Goal: Task Accomplishment & Management: Manage account settings

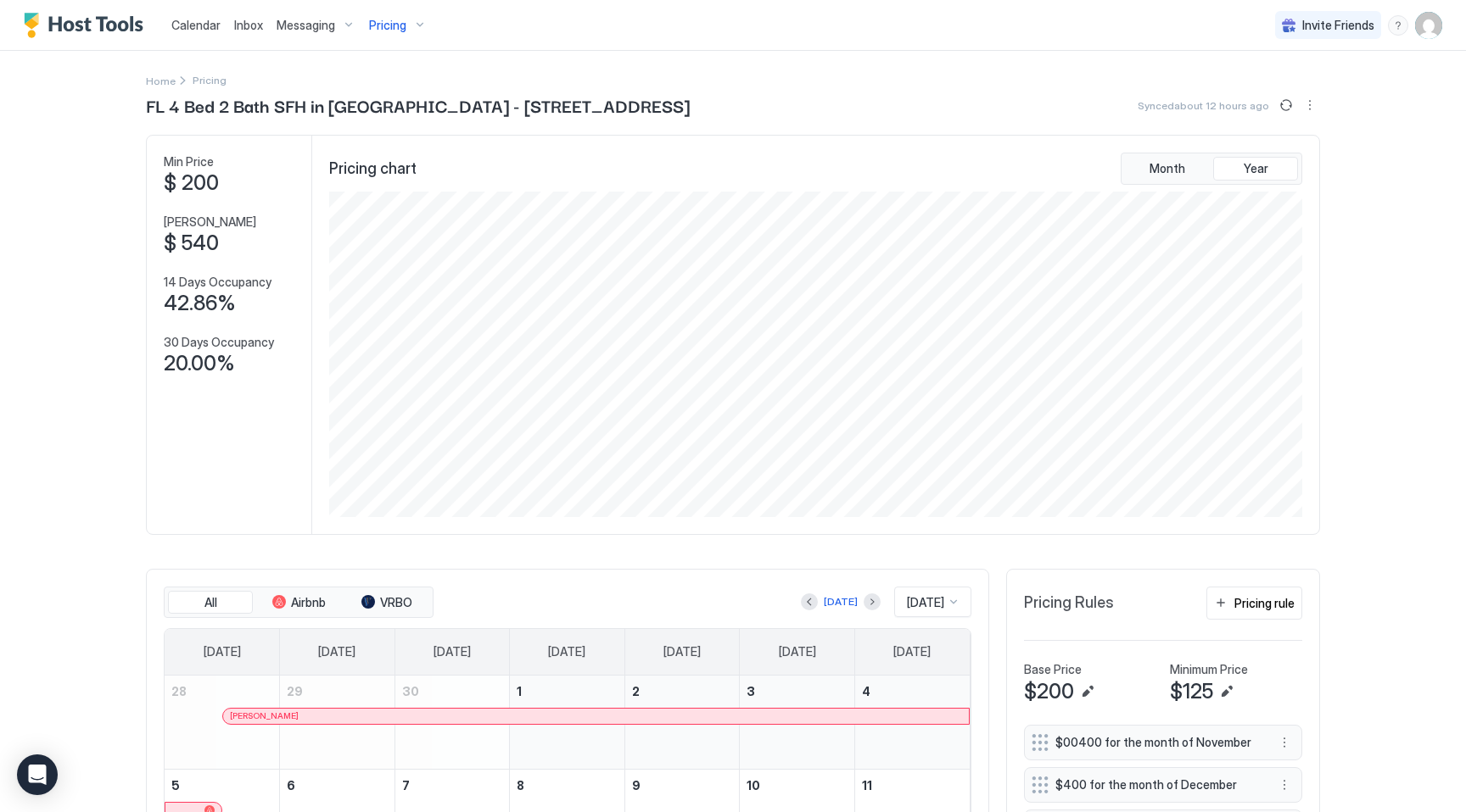
scroll to position [325, 976]
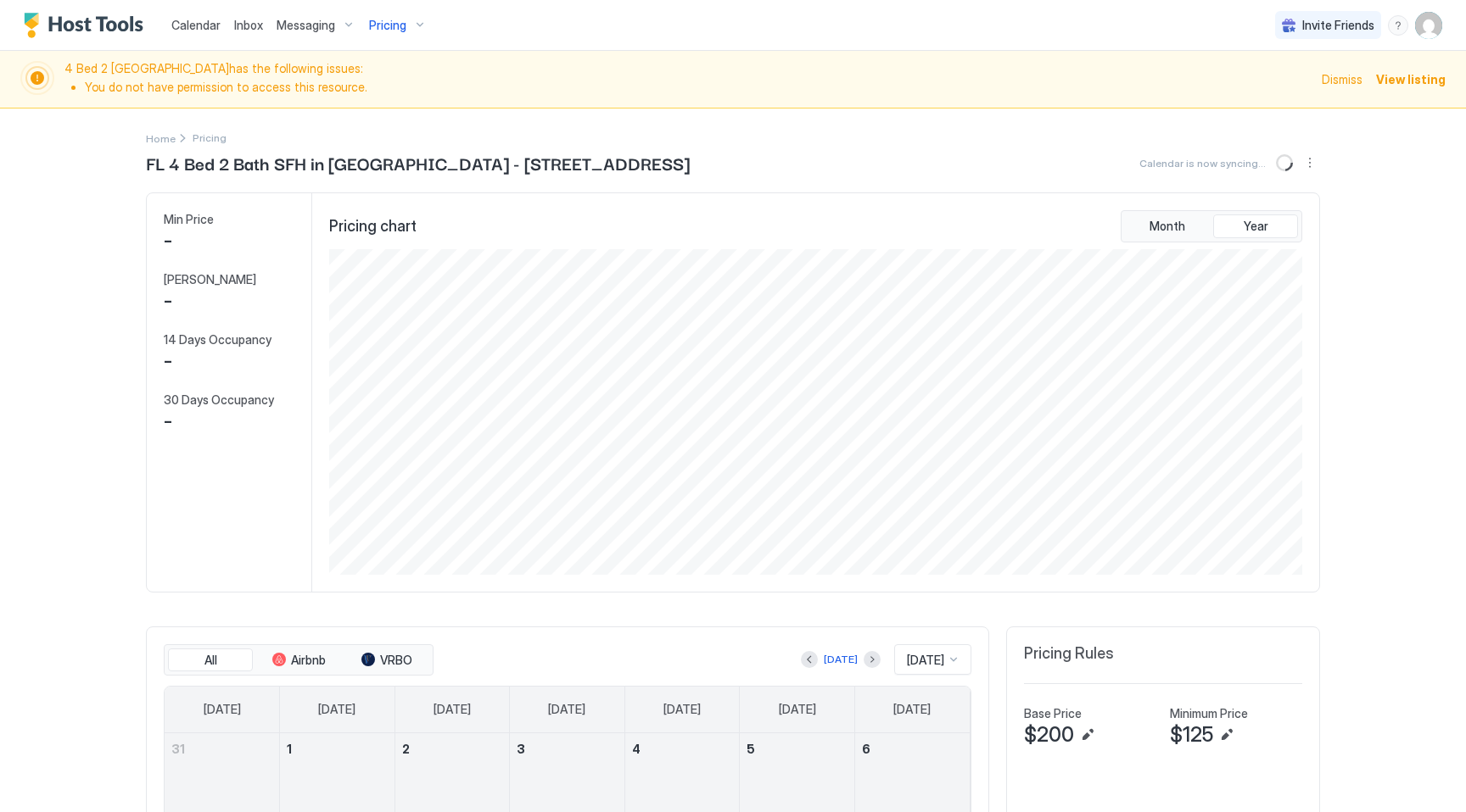
scroll to position [325, 976]
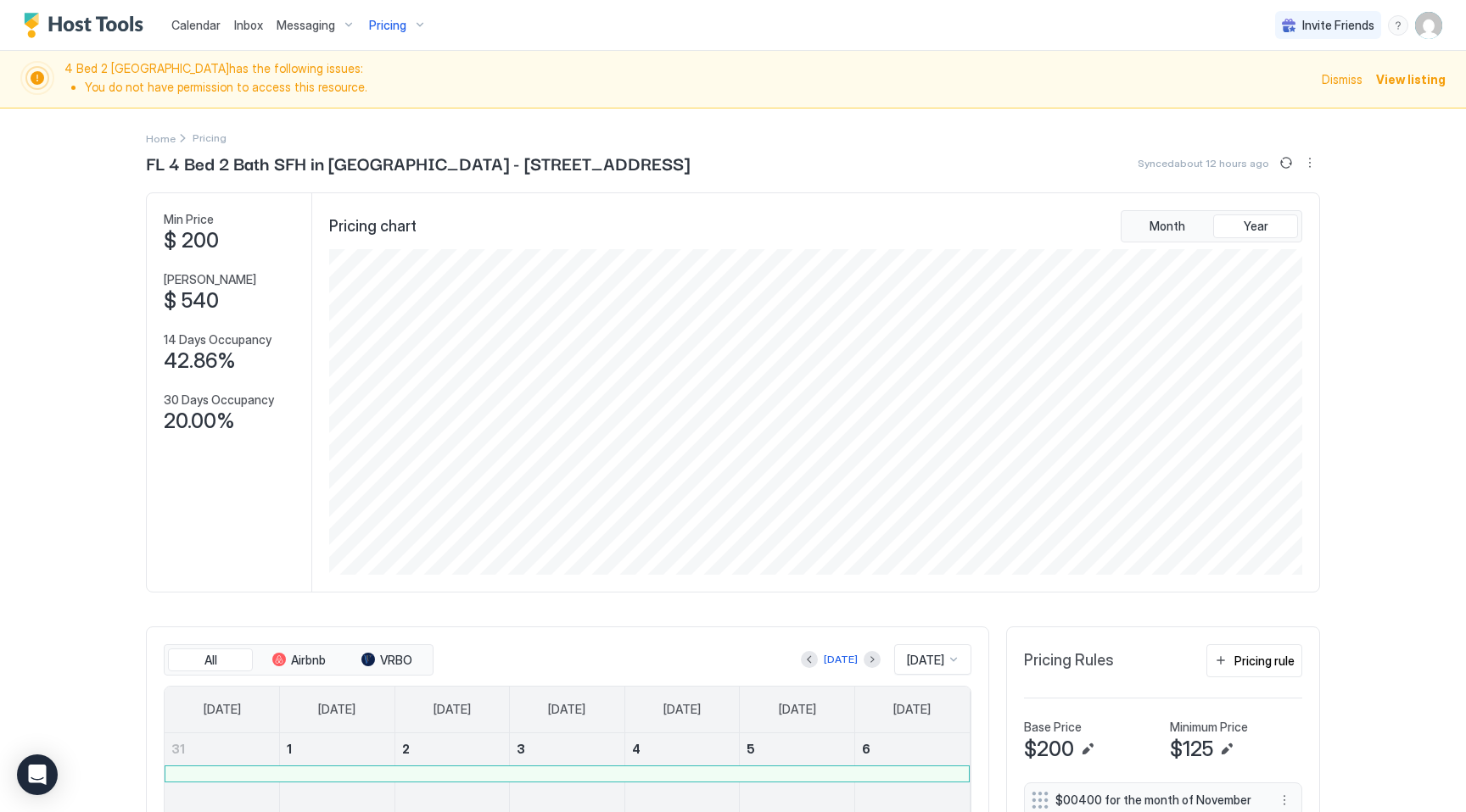
click at [394, 32] on div "Pricing" at bounding box center [398, 25] width 72 height 29
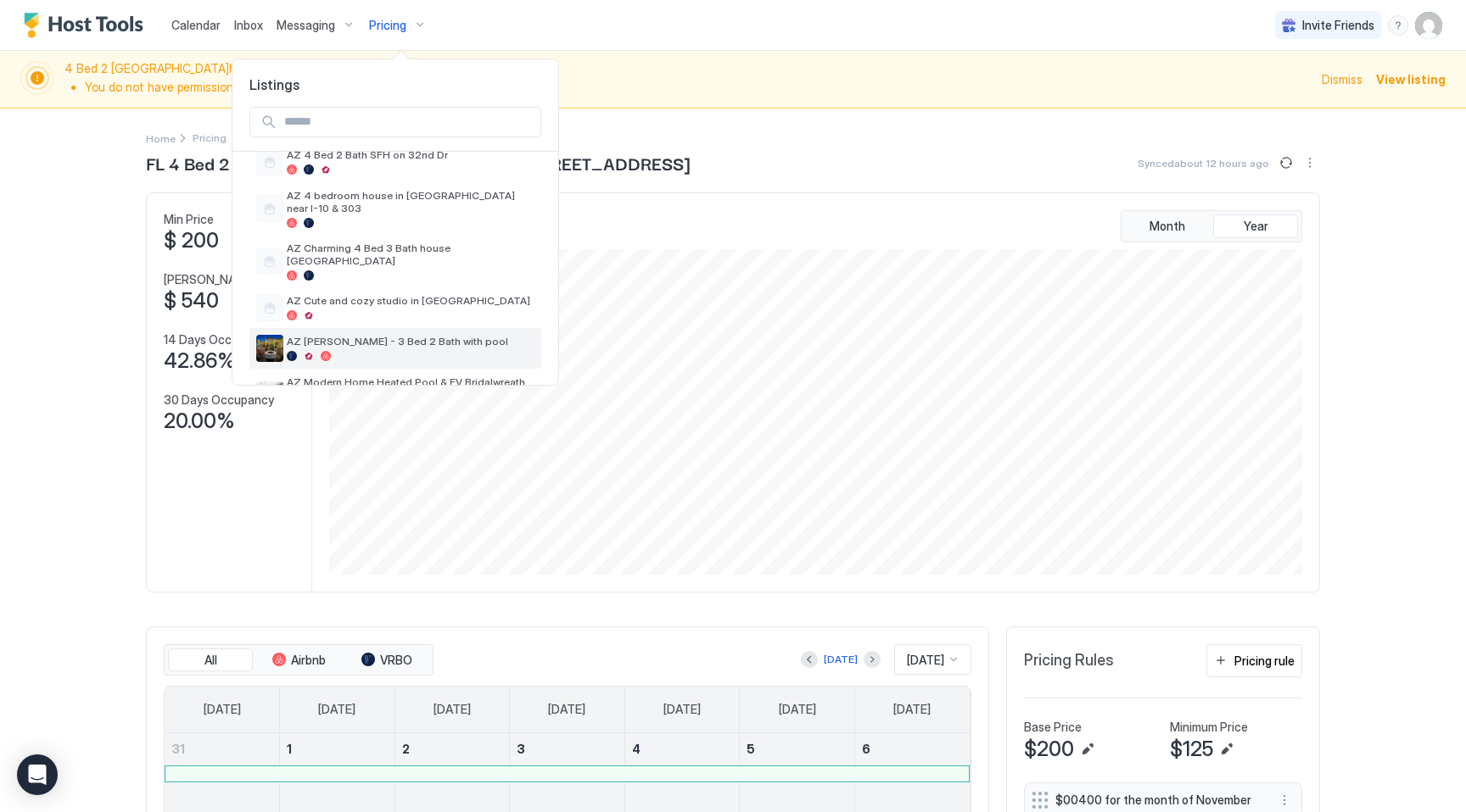
scroll to position [383, 0]
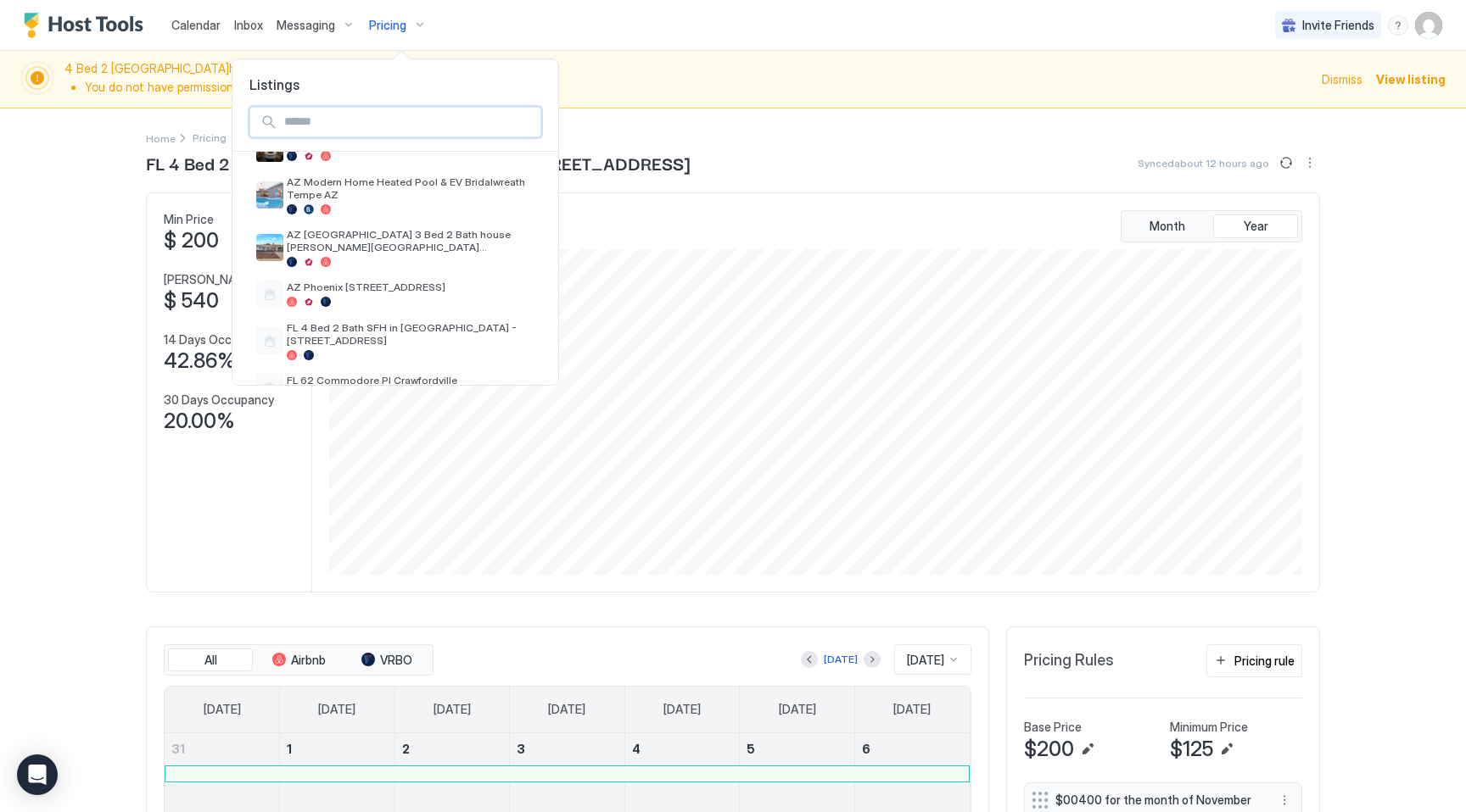
click at [382, 129] on input "Input Field" at bounding box center [409, 122] width 263 height 29
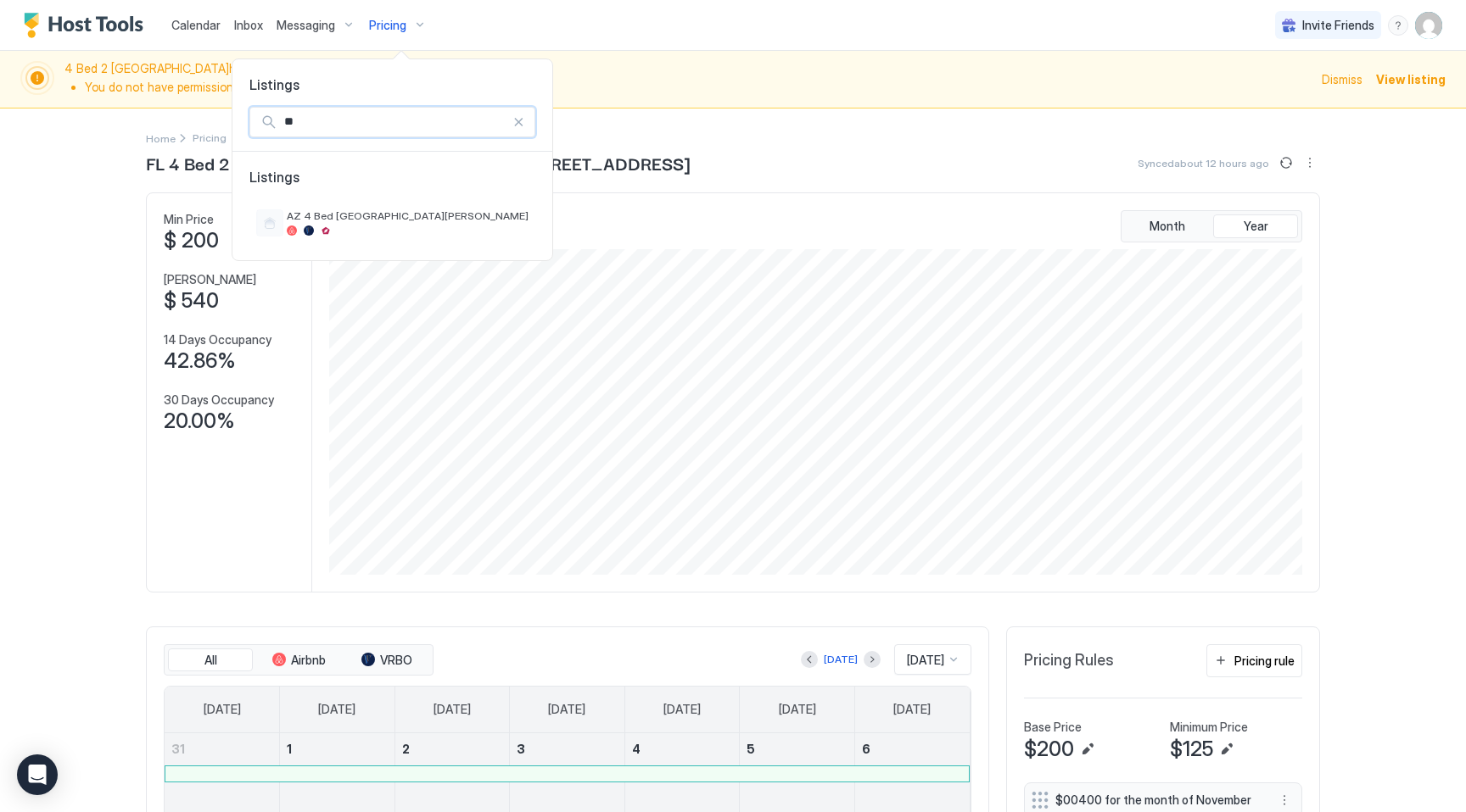
scroll to position [0, 0]
type input "*****"
click at [391, 222] on span "AZ 4 Bed [GEOGRAPHIC_DATA][PERSON_NAME]" at bounding box center [408, 215] width 242 height 13
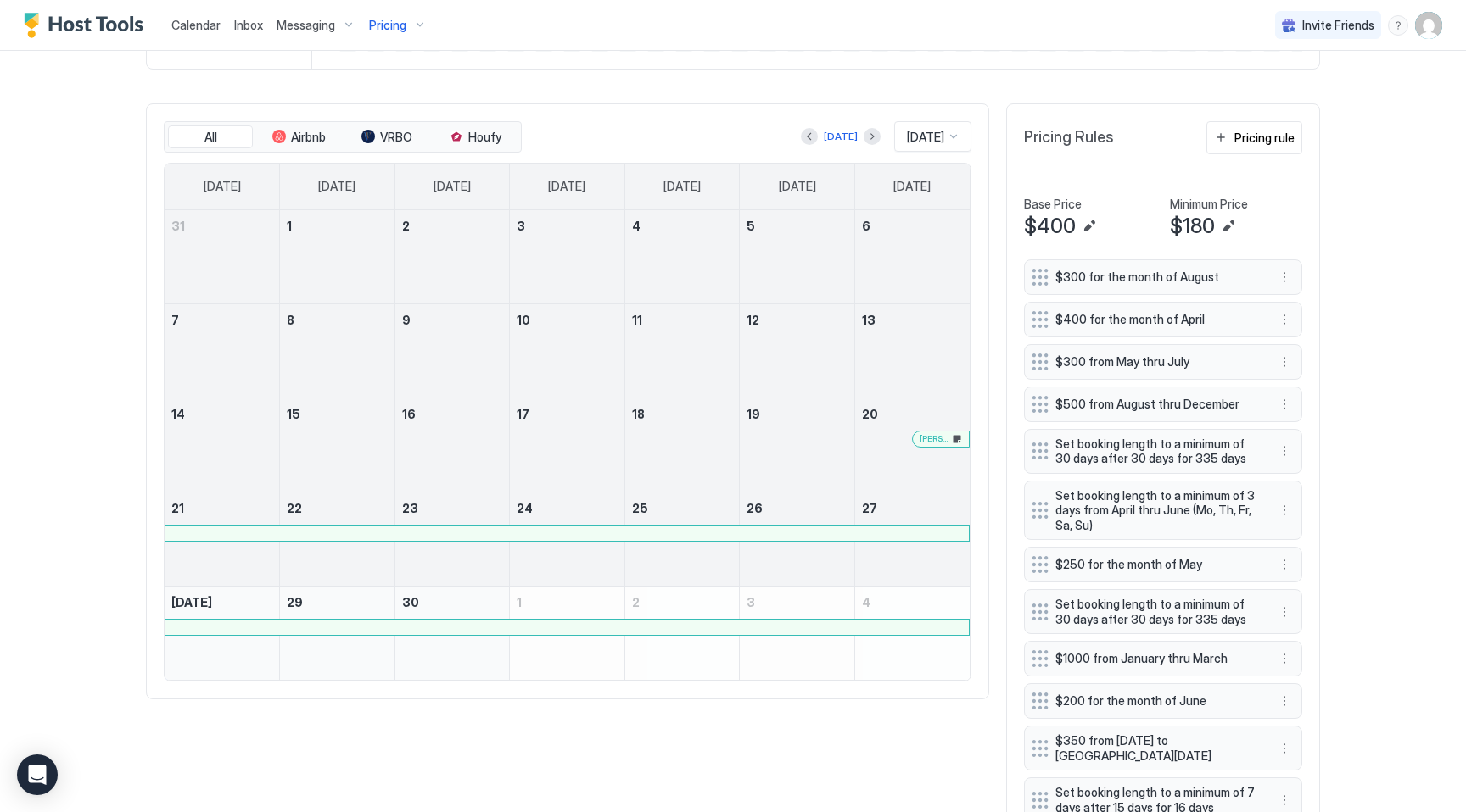
scroll to position [524, 0]
click at [463, 531] on div at bounding box center [567, 532] width 804 height 15
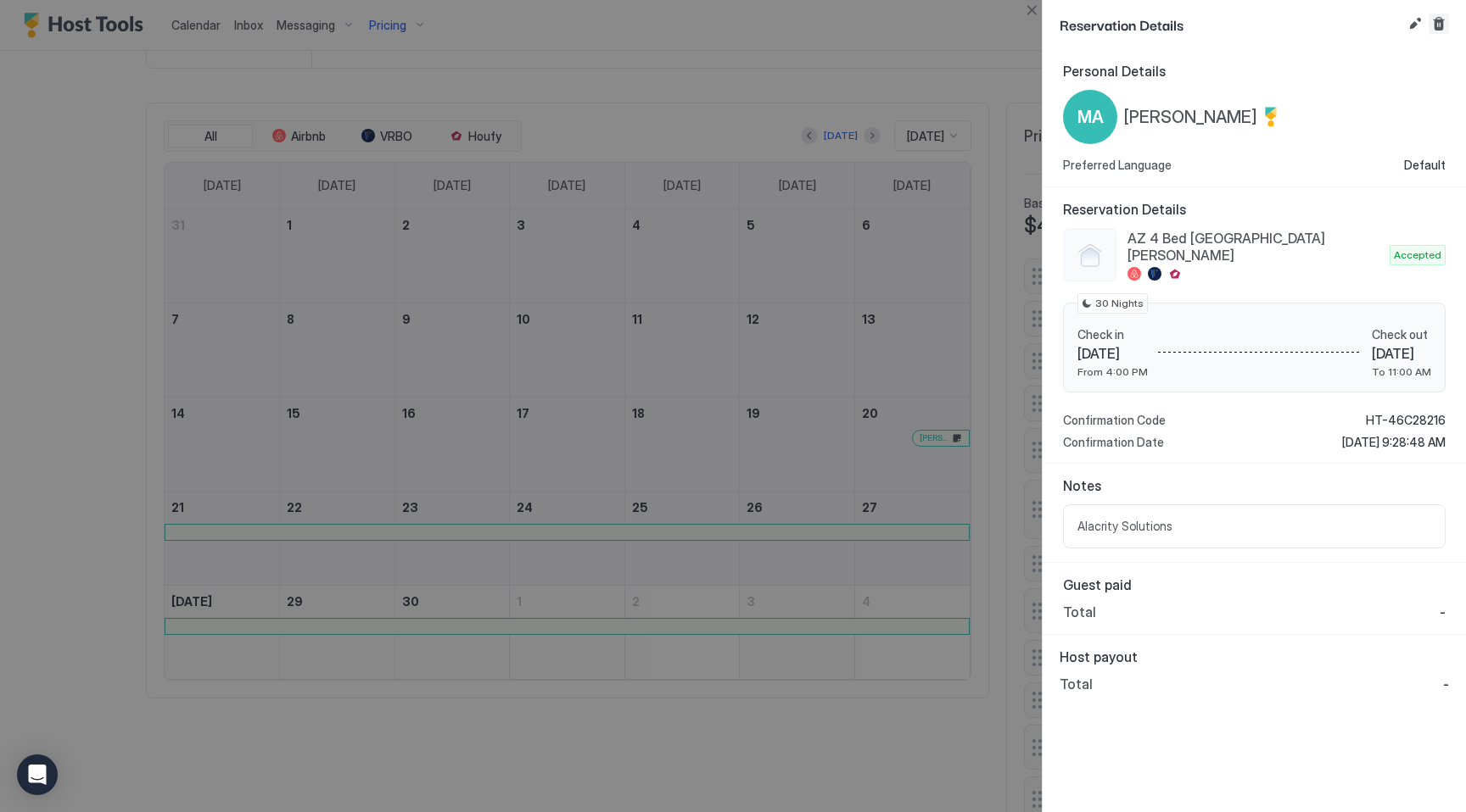
click at [1441, 26] on button "Cancel reservation" at bounding box center [1438, 23] width 20 height 20
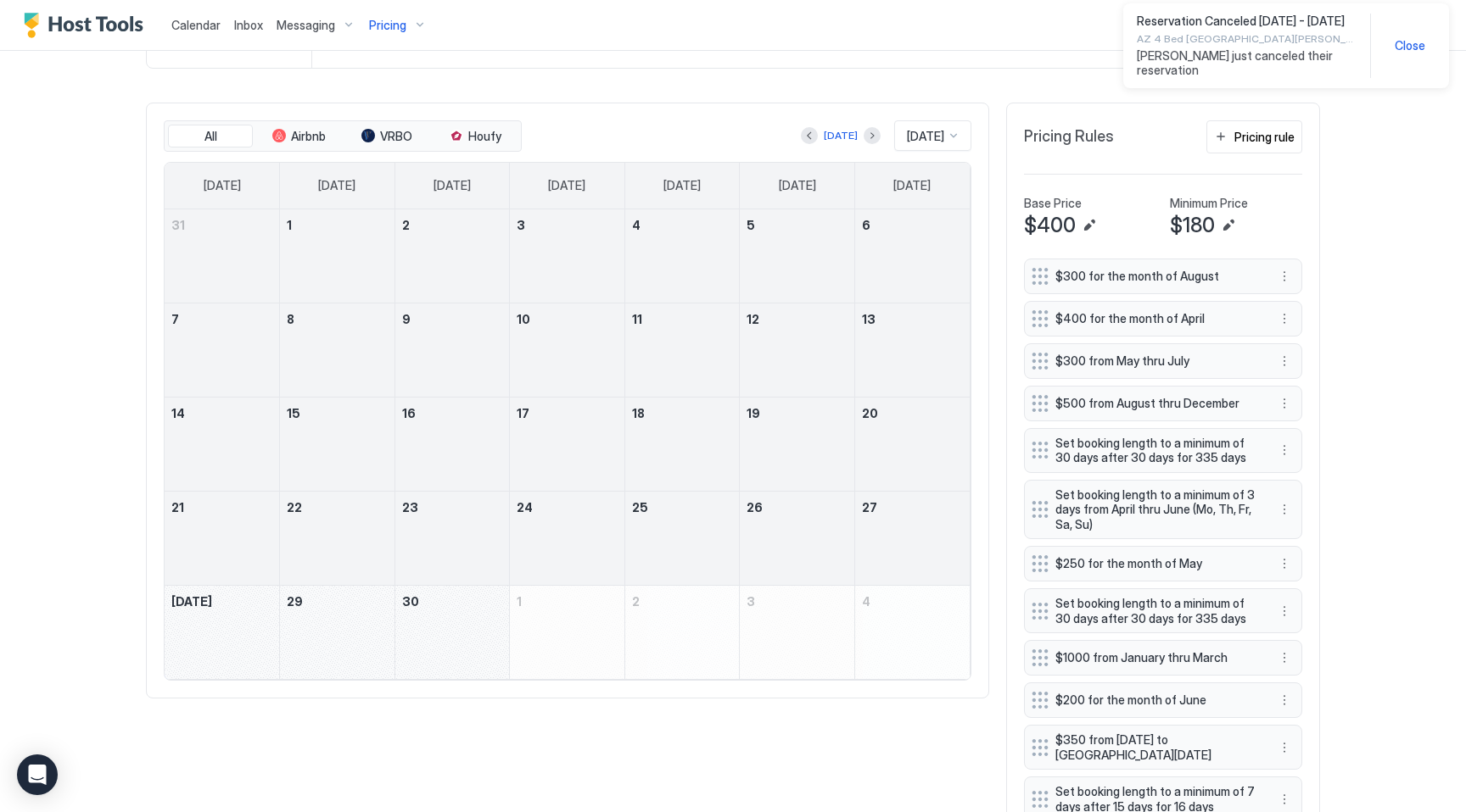
click at [1406, 46] on span "Close" at bounding box center [1410, 45] width 31 height 15
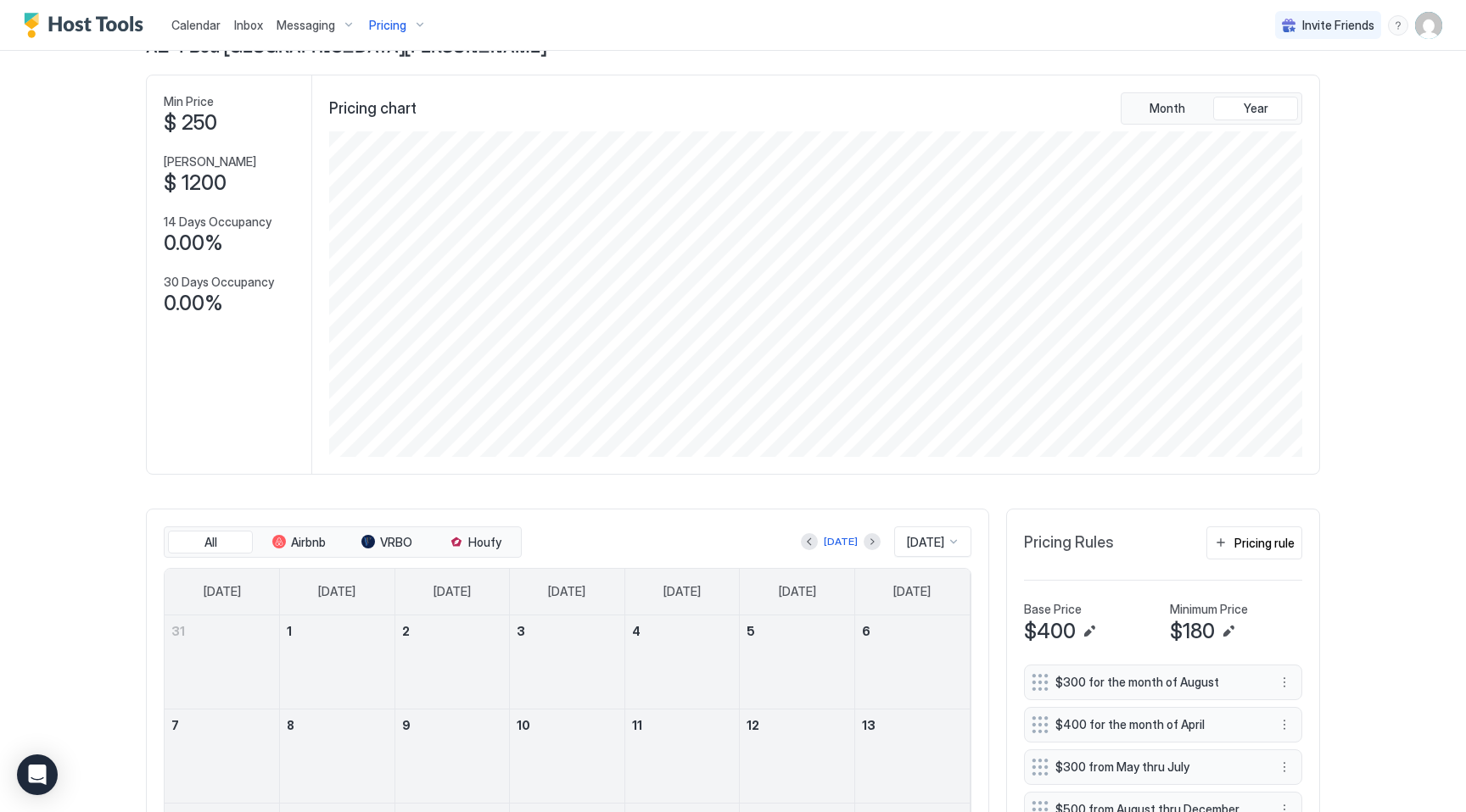
scroll to position [0, 0]
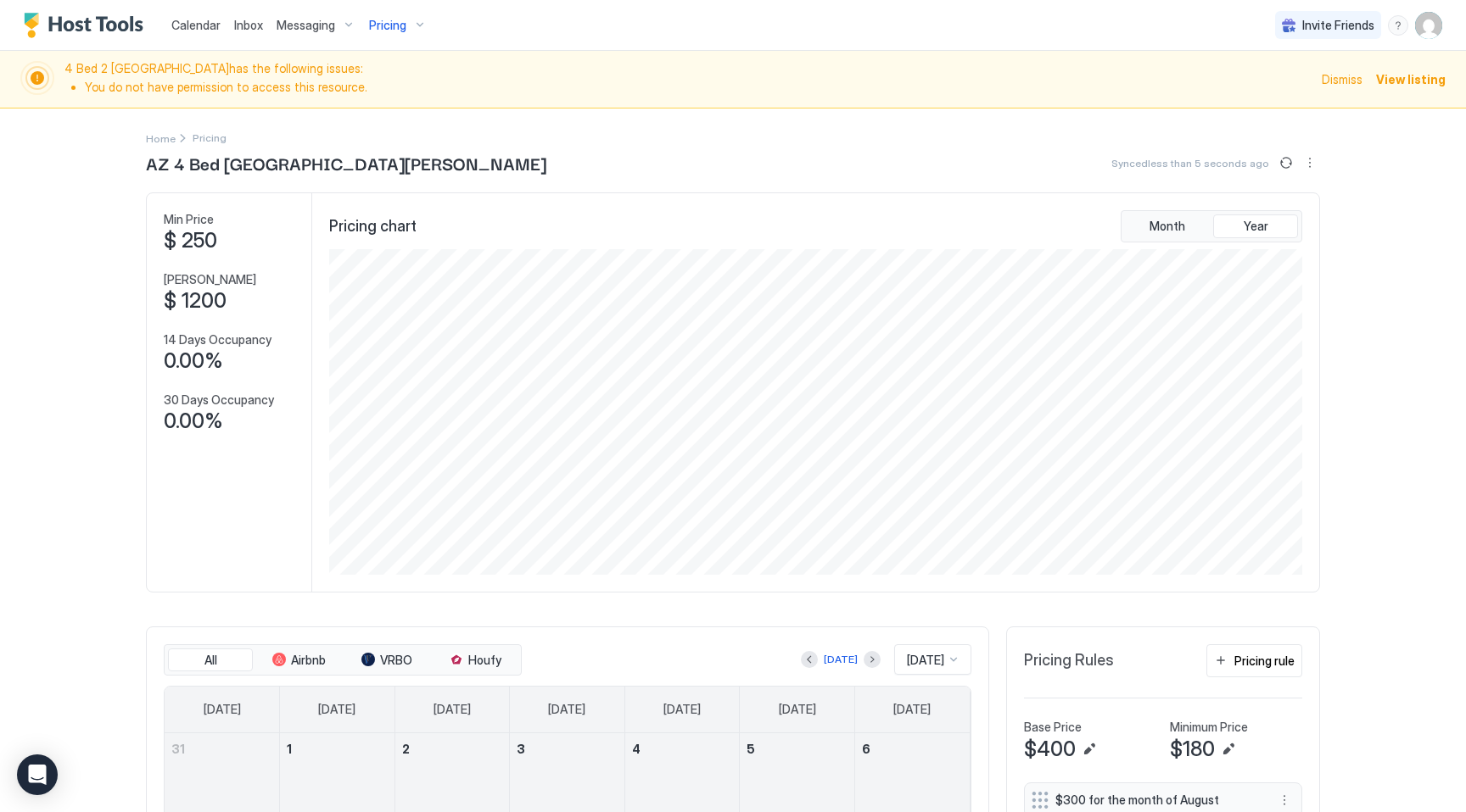
click at [469, 138] on div "Home Pricing" at bounding box center [733, 137] width 1174 height 17
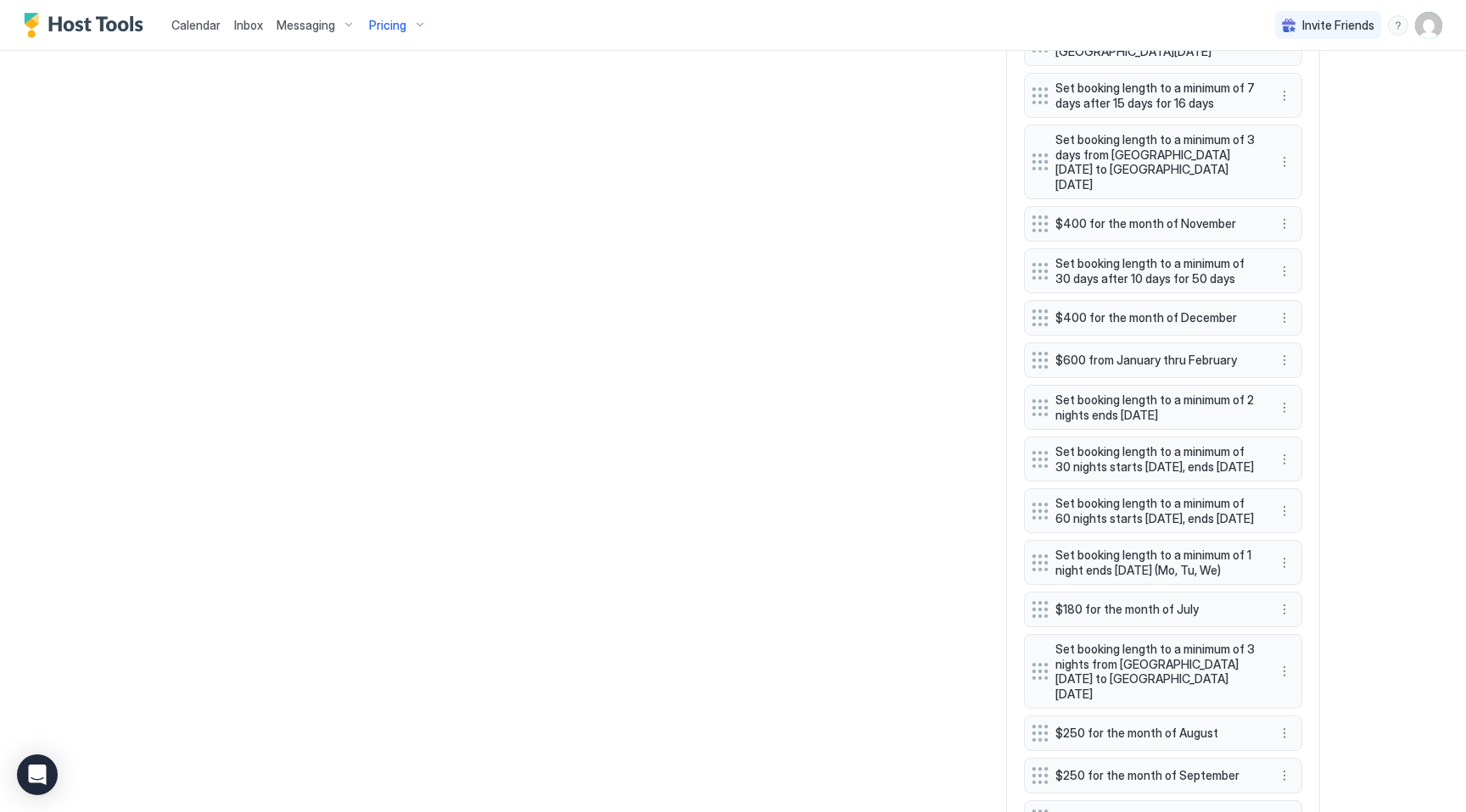
scroll to position [1110, 0]
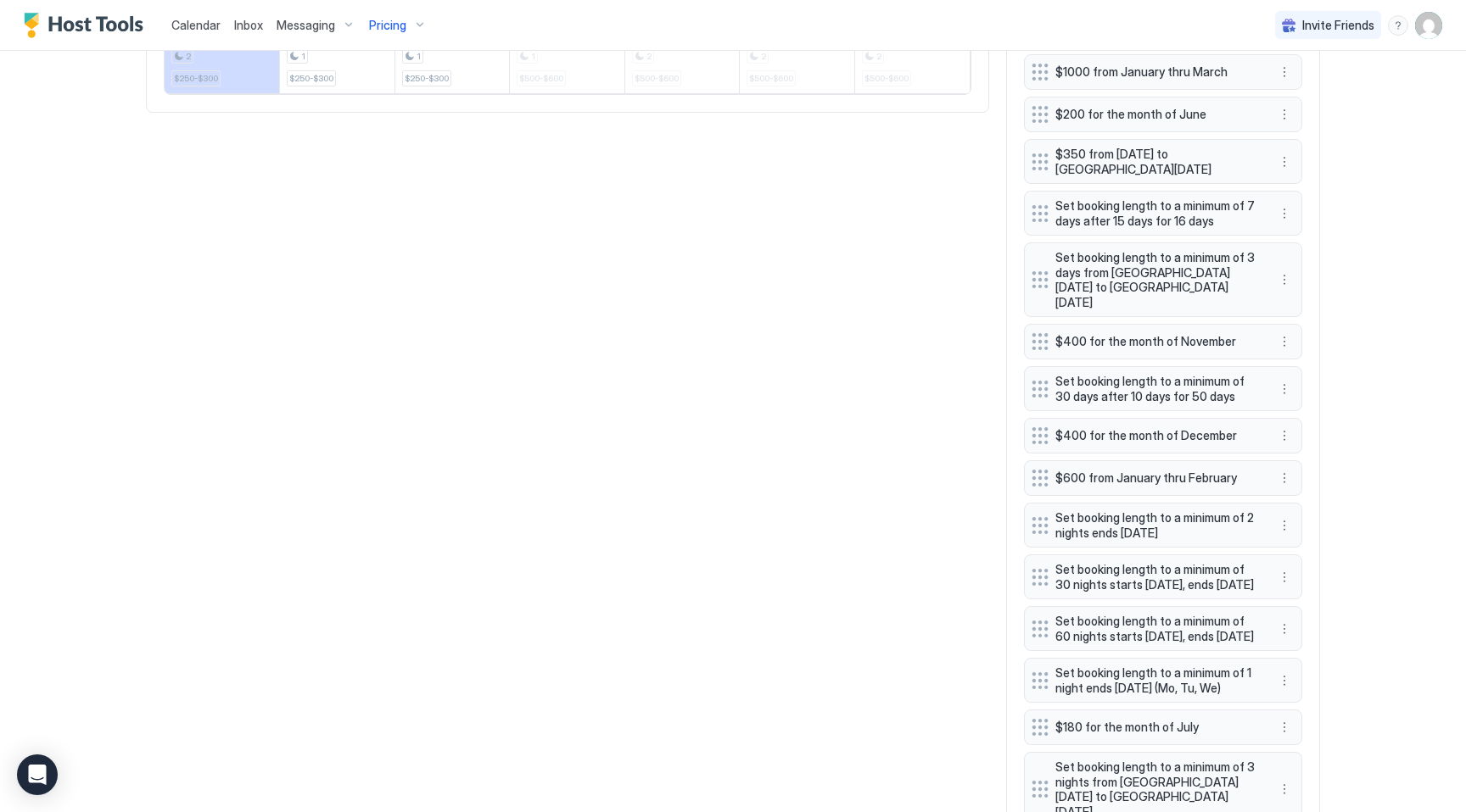
click at [1446, 525] on div "Calendar Inbox Messaging Pricing Invite Friends KG 4 Bed 2 Bath [GEOGRAPHIC_DAT…" at bounding box center [733, 406] width 1466 height 812
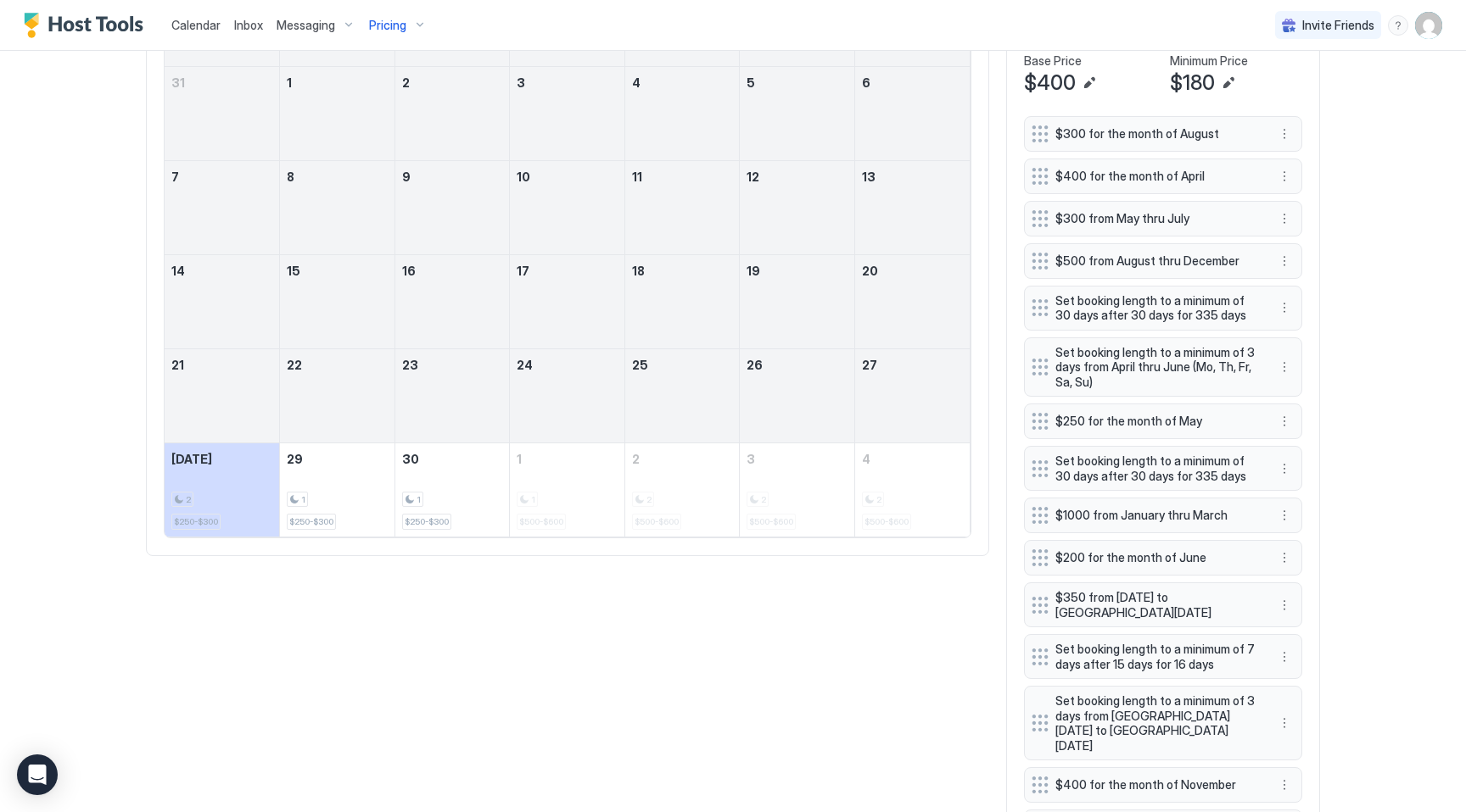
scroll to position [345, 0]
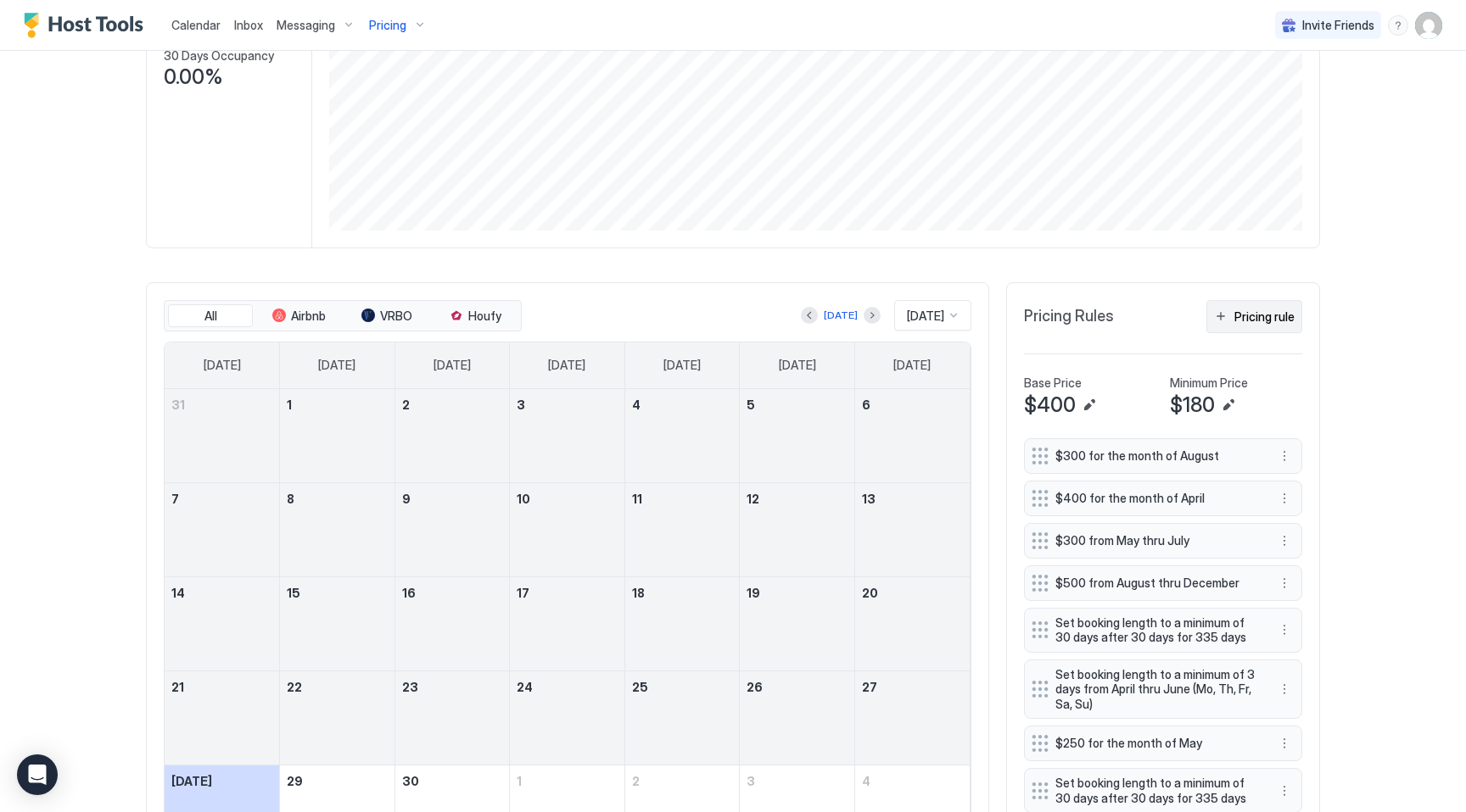
click at [1264, 313] on div "Pricing rule" at bounding box center [1265, 316] width 60 height 17
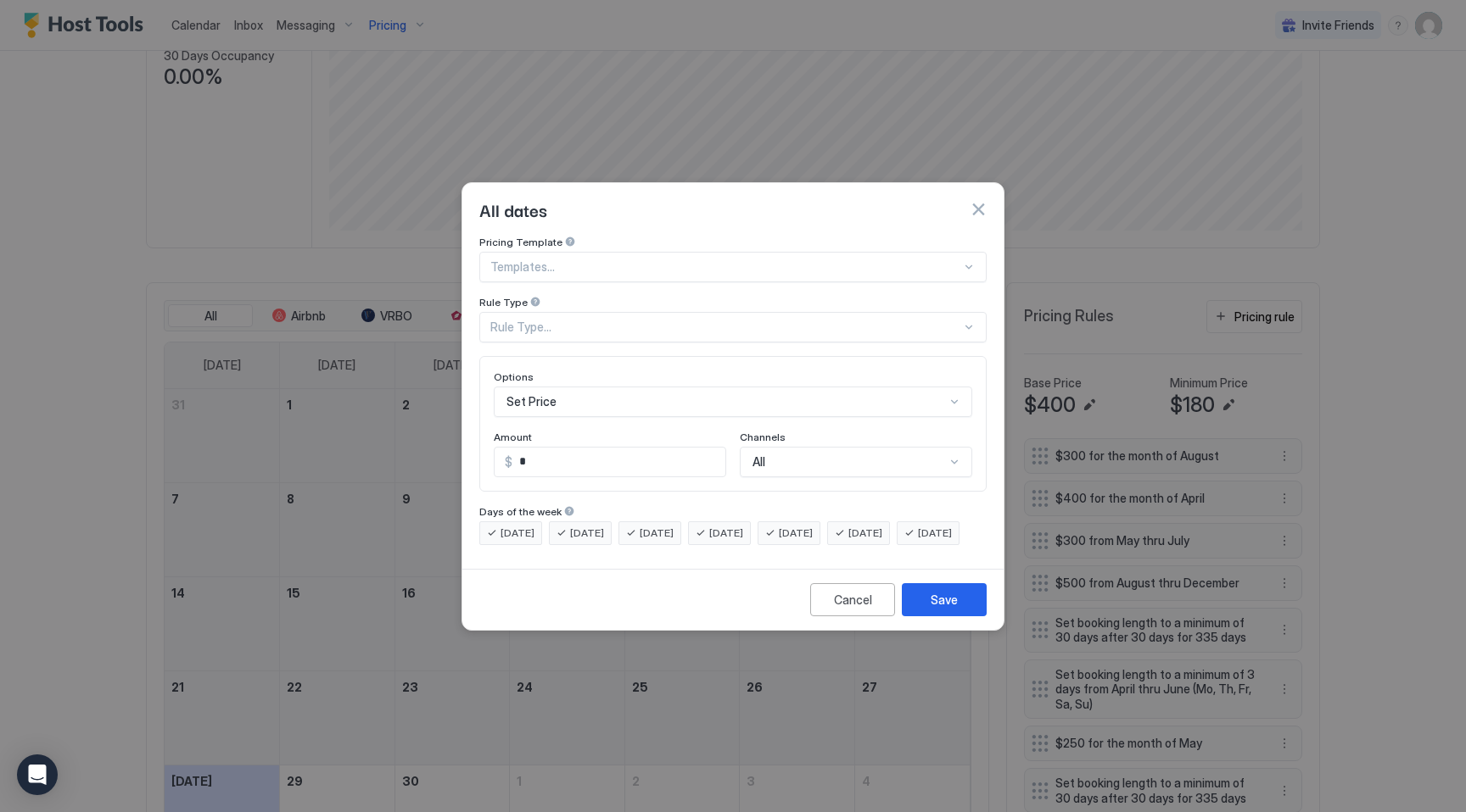
click at [534, 319] on div "Rule Type..." at bounding box center [725, 327] width 471 height 15
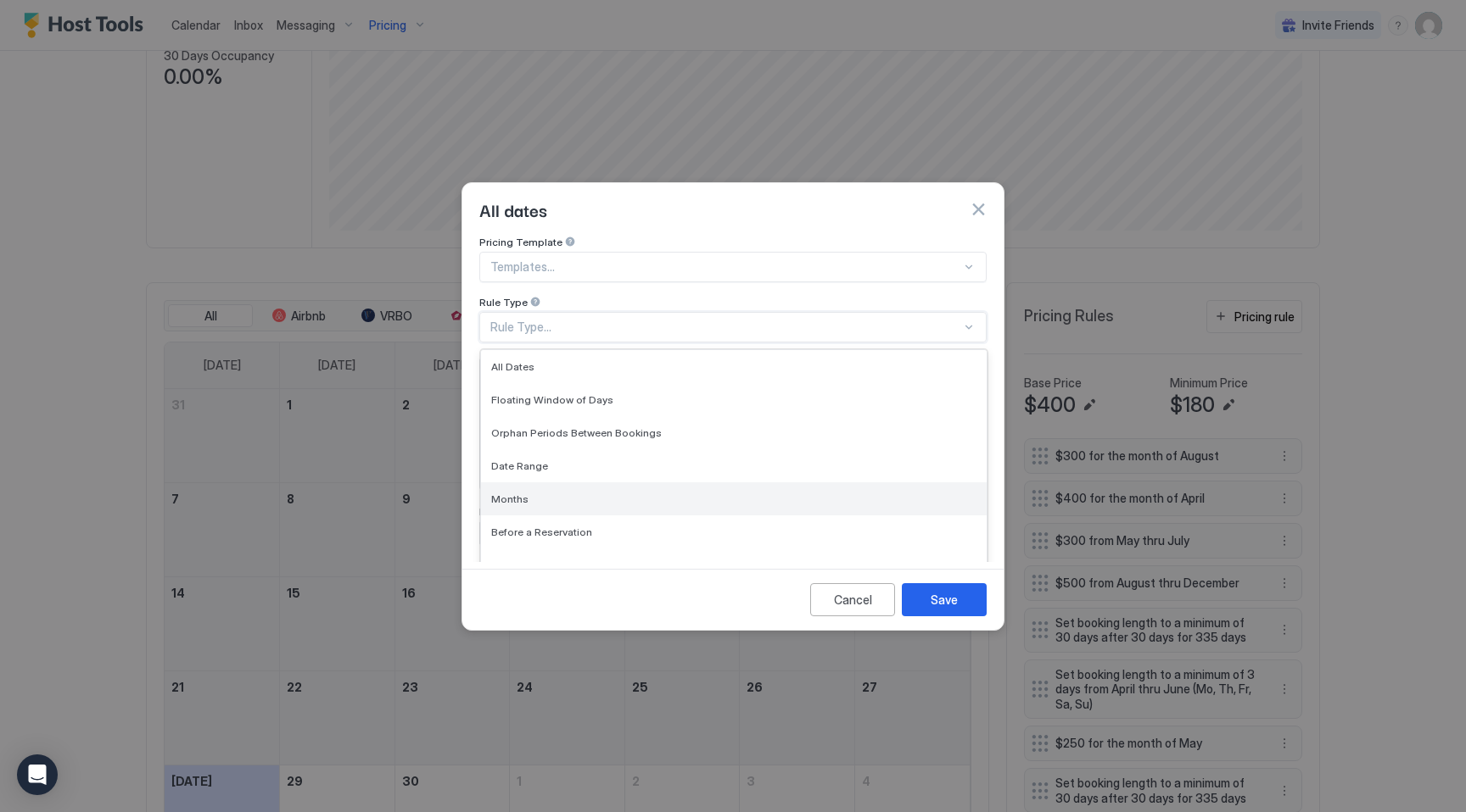
click at [523, 493] on span "Months" at bounding box center [509, 498] width 38 height 13
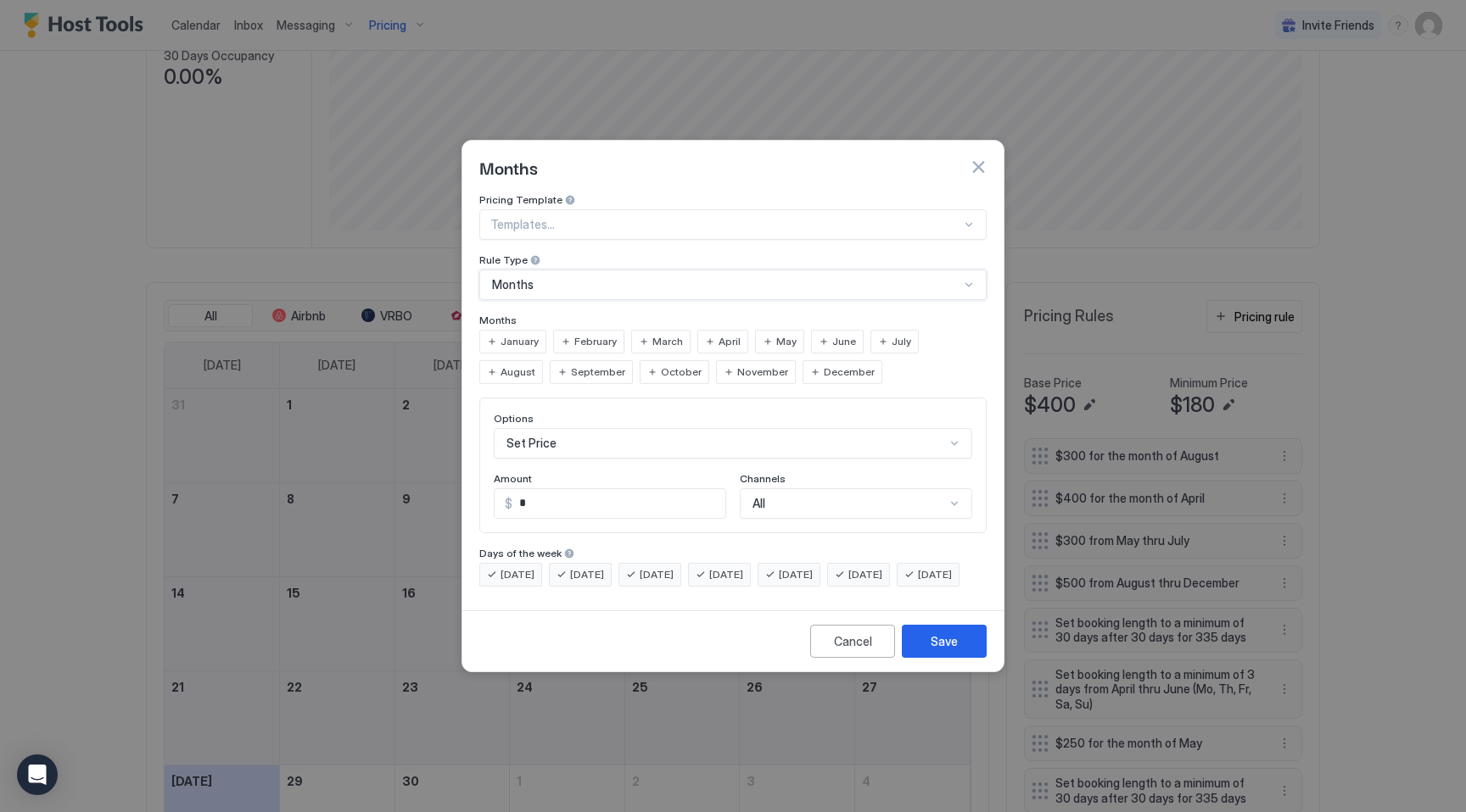
click at [660, 365] on span "October" at bounding box center [681, 373] width 41 height 15
click at [571, 430] on div "Set Price" at bounding box center [733, 443] width 478 height 31
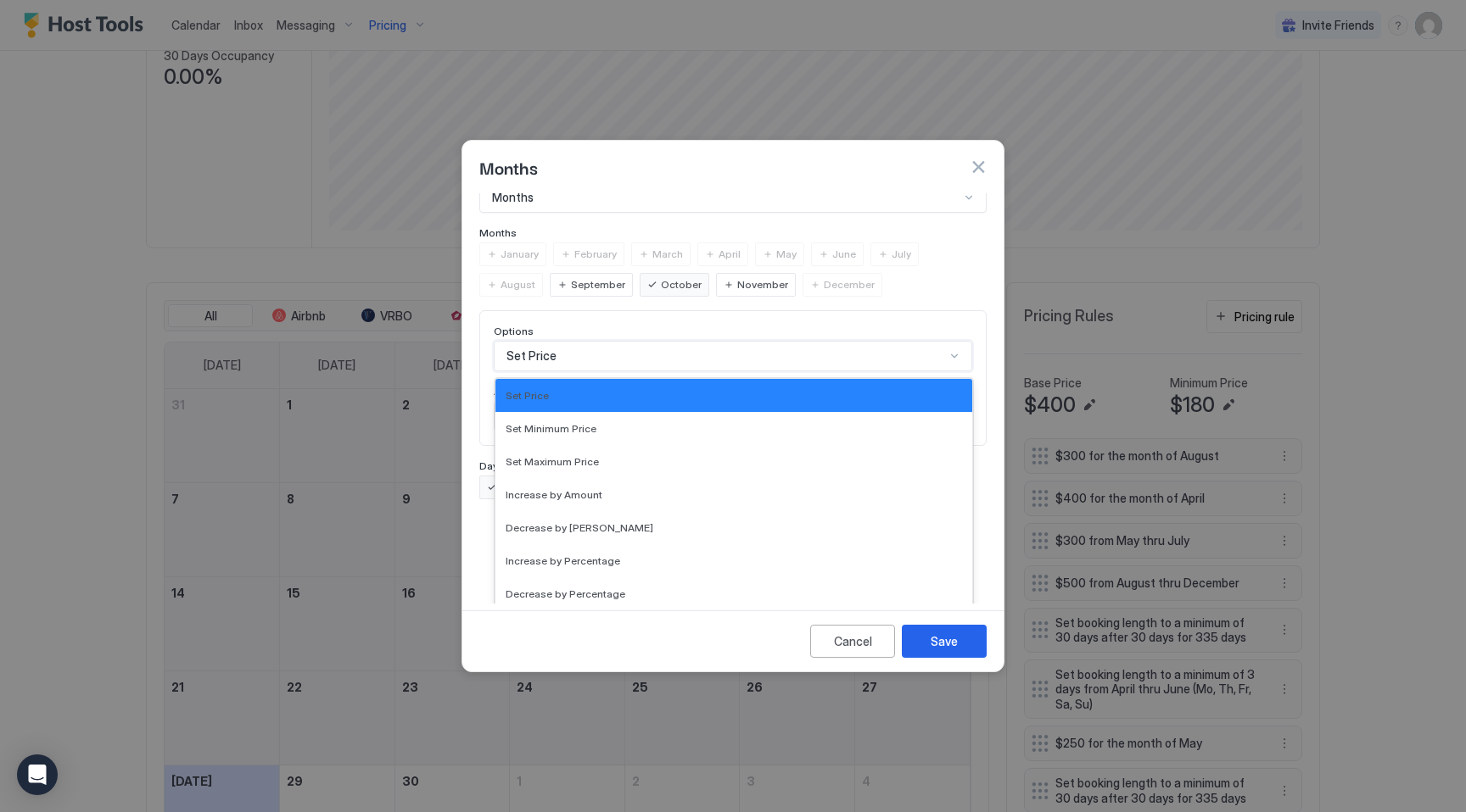
scroll to position [0, 0]
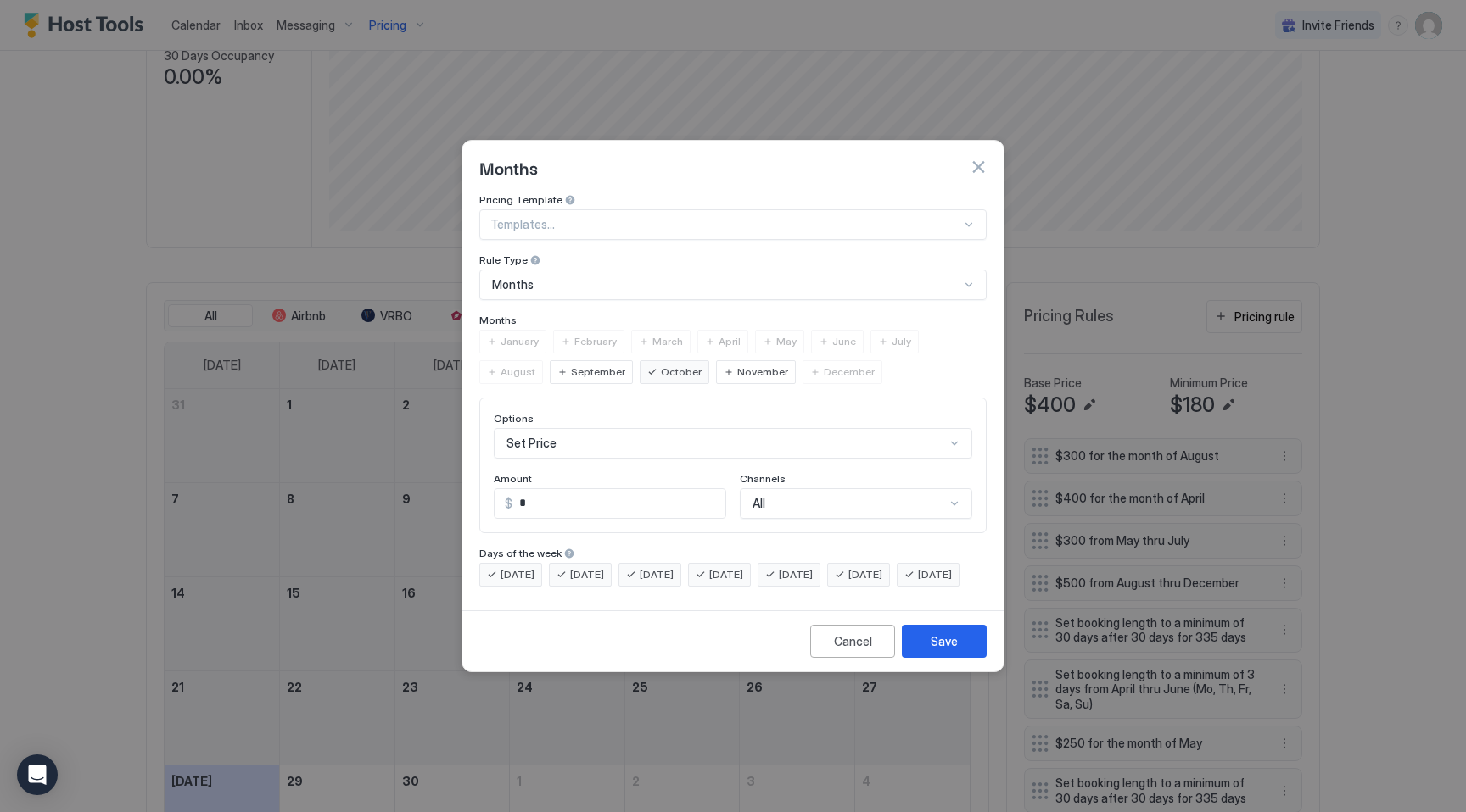
click at [590, 306] on div "Pricing Template Templates... Rule Type Months Months January February March Ap…" at bounding box center [733, 390] width 507 height 393
click at [565, 491] on input "*" at bounding box center [619, 503] width 213 height 29
type input "***"
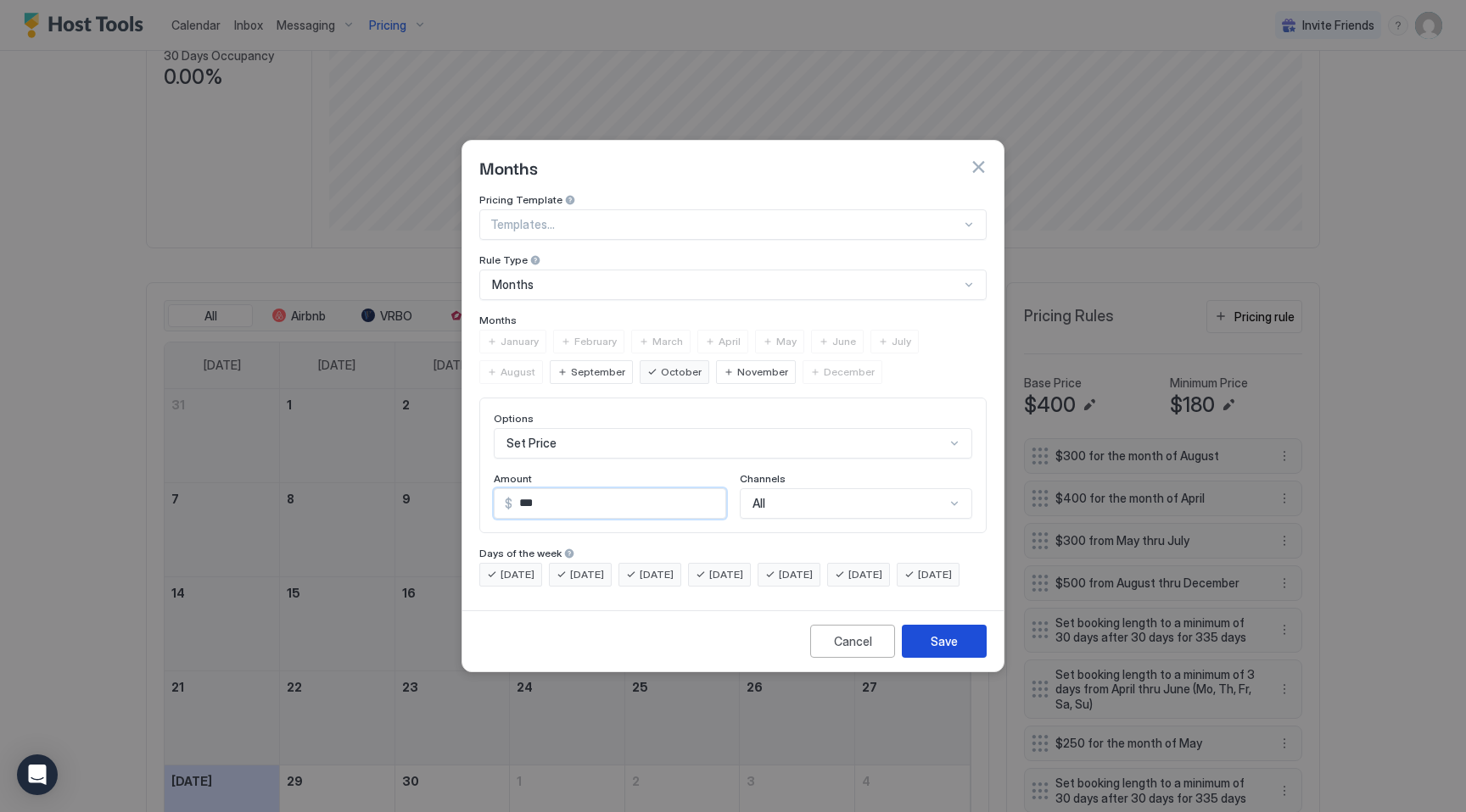
click at [952, 649] on div "Save" at bounding box center [944, 641] width 27 height 17
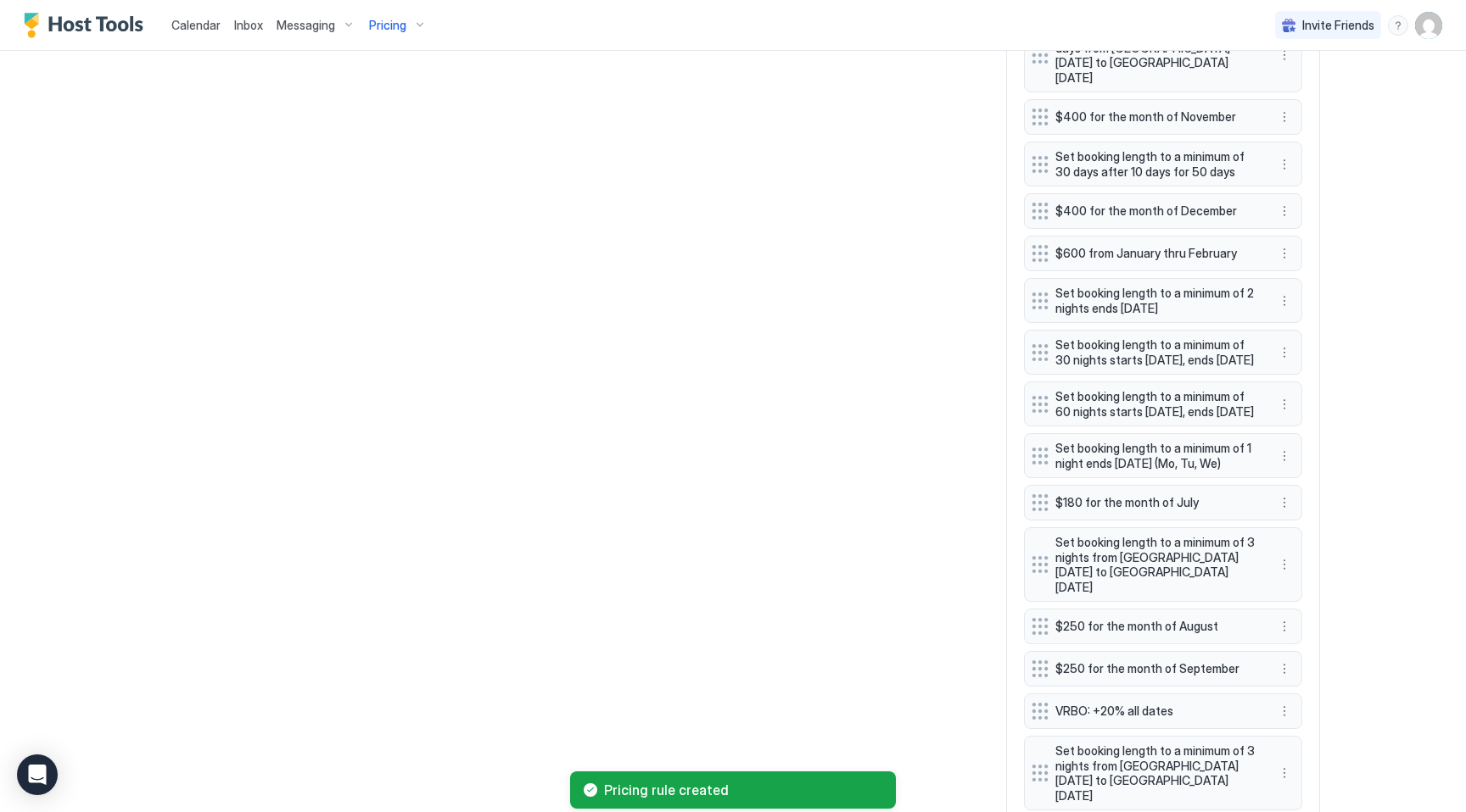
scroll to position [1426, 0]
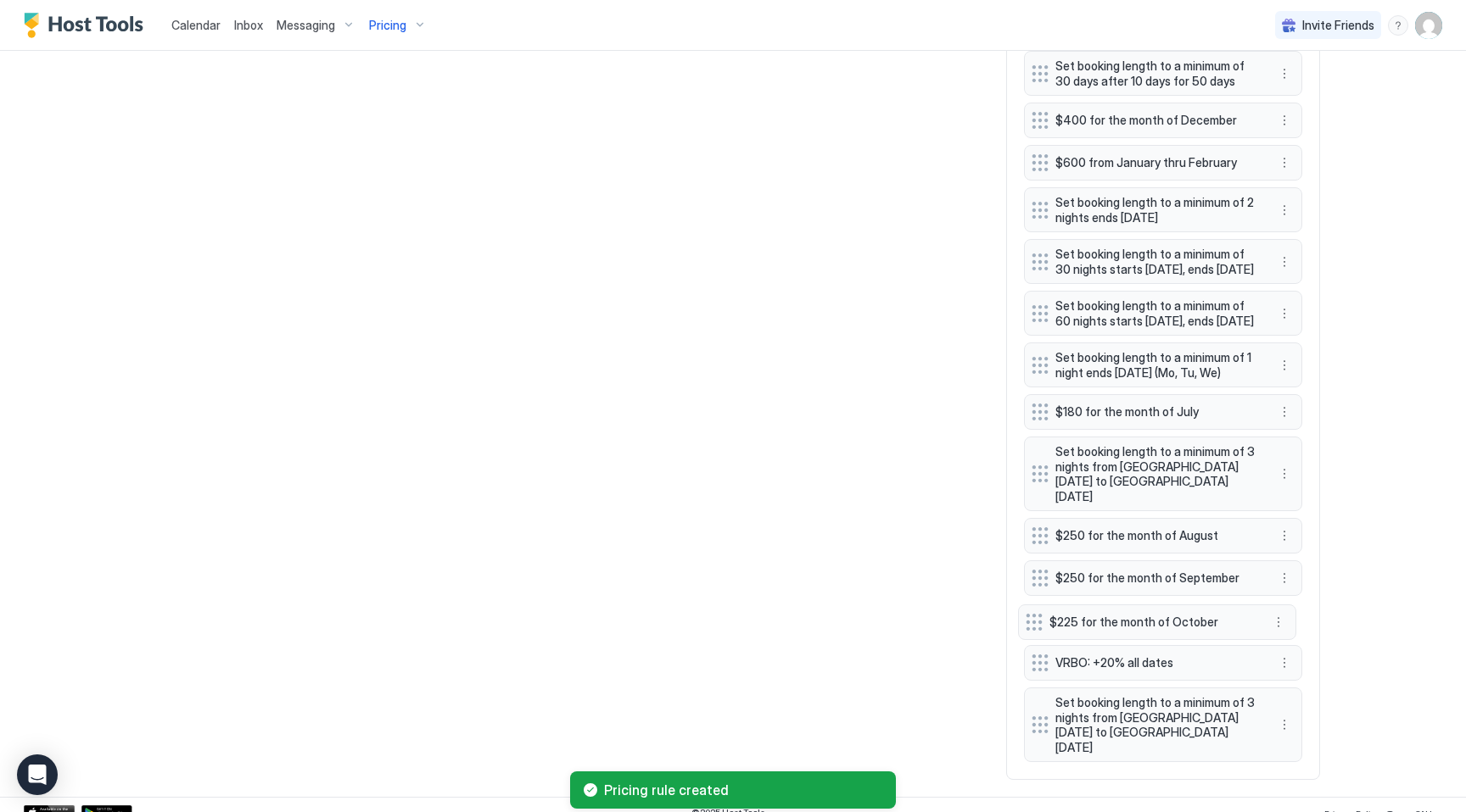
drag, startPoint x: 1040, startPoint y: 730, endPoint x: 1034, endPoint y: 608, distance: 122.1
click at [1034, 614] on div at bounding box center [1034, 622] width 17 height 17
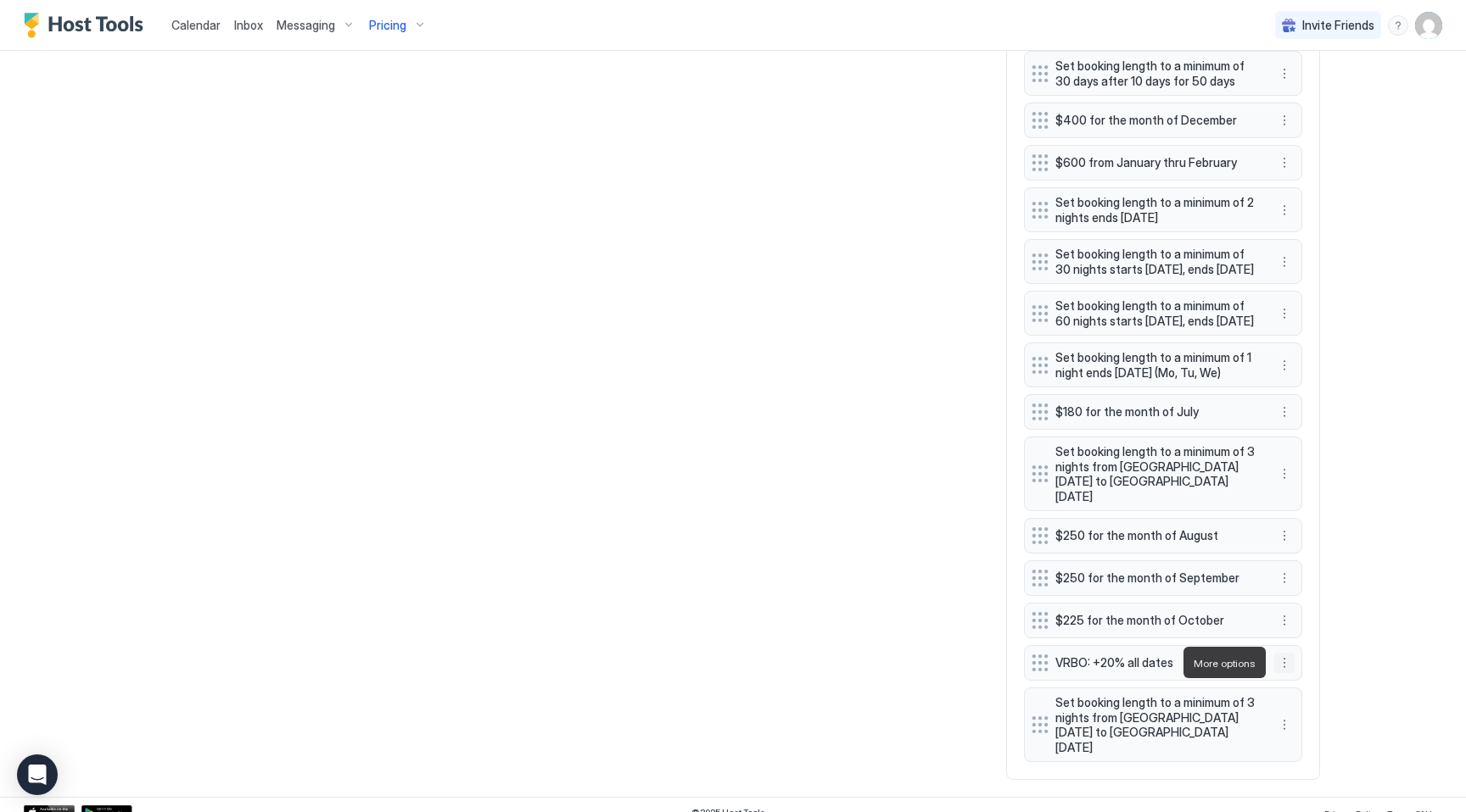
click at [1285, 661] on button "More options" at bounding box center [1284, 663] width 20 height 20
click at [1309, 691] on span "Edit" at bounding box center [1309, 686] width 18 height 13
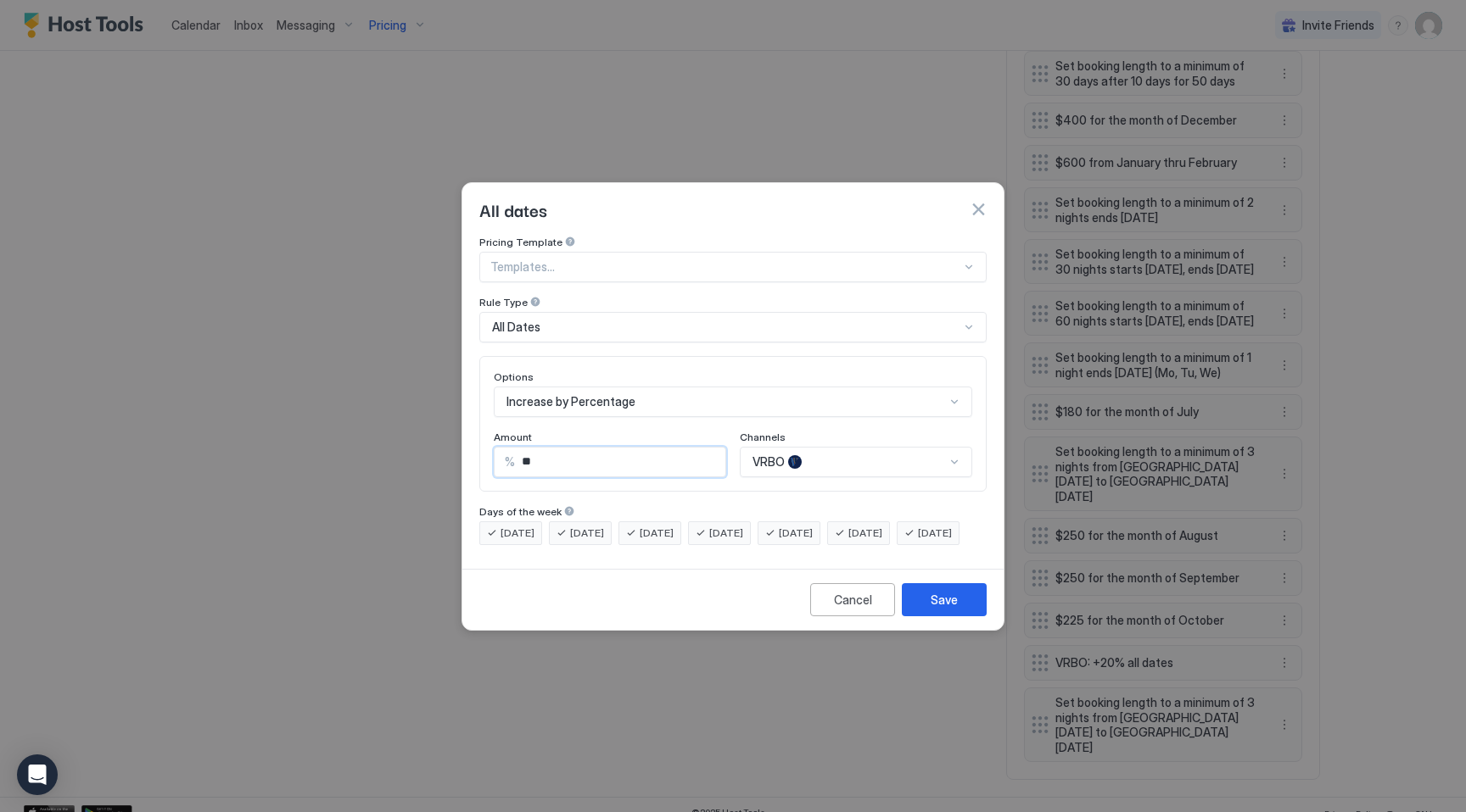
click at [552, 448] on input "**" at bounding box center [620, 463] width 210 height 29
type input "**"
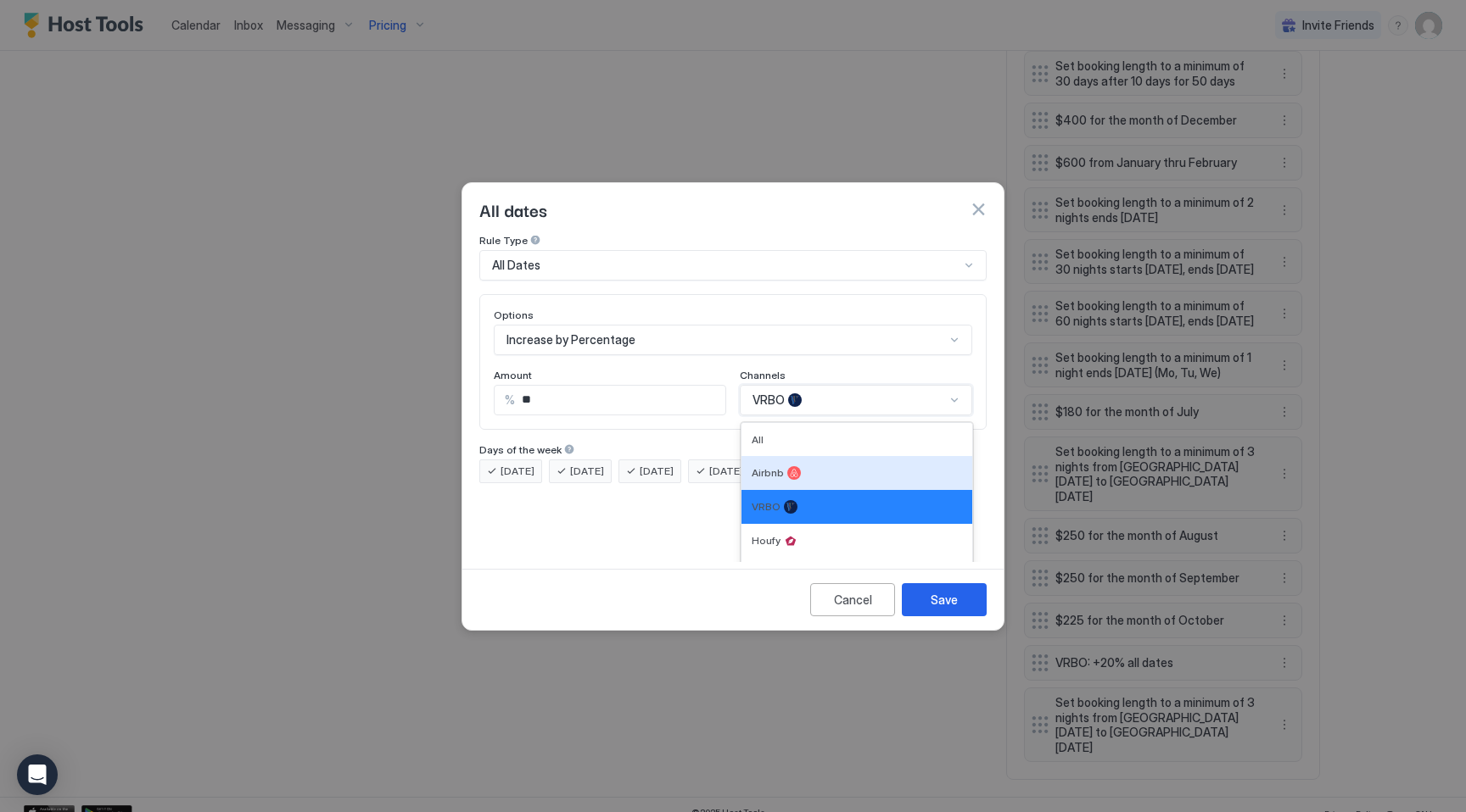
click at [877, 415] on div "Airbnb, 2 of 5. 5 results available. Use Up and Down to choose options, press E…" at bounding box center [856, 401] width 232 height 31
click at [851, 434] on div "All" at bounding box center [856, 439] width 210 height 13
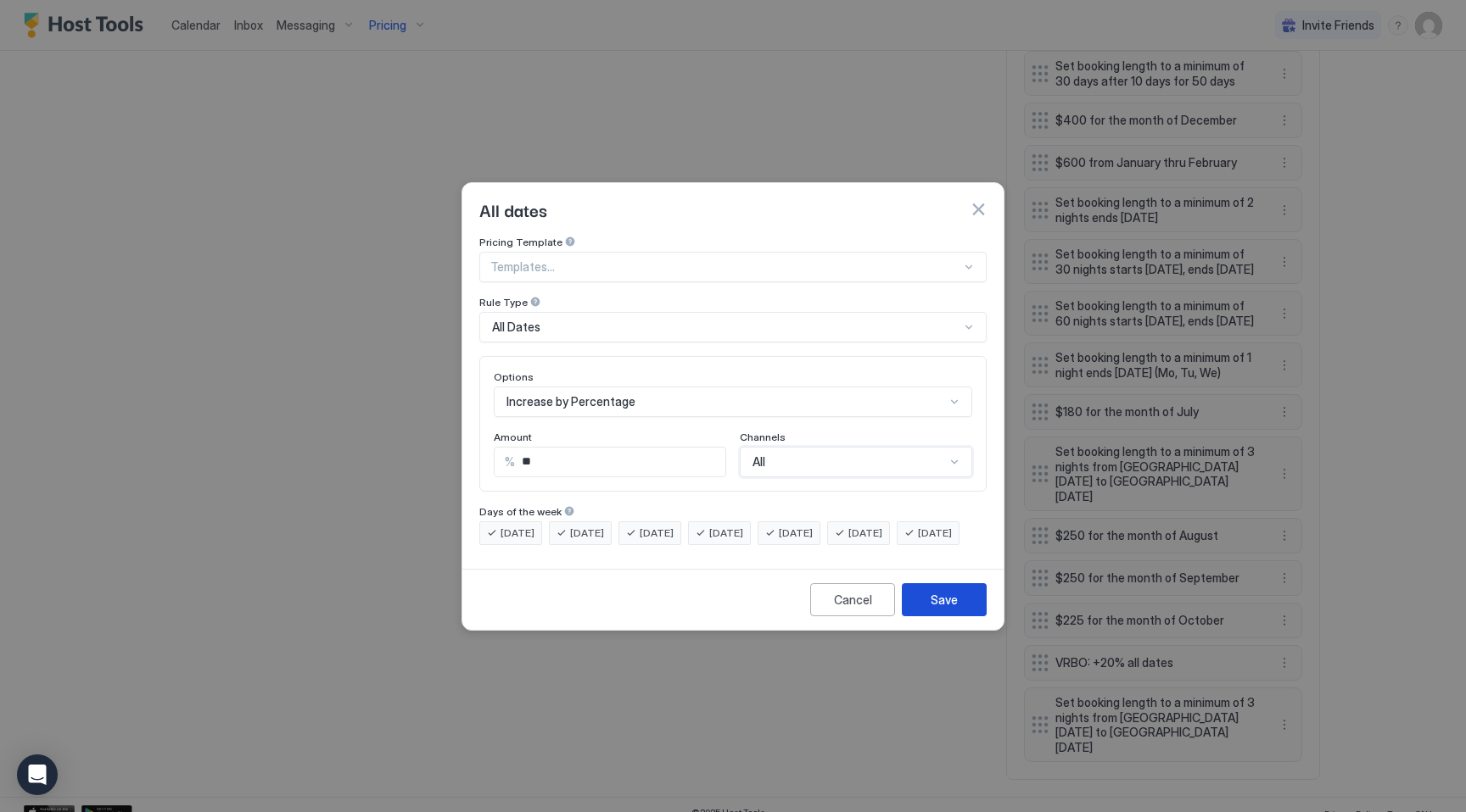
click at [942, 609] on div "Save" at bounding box center [944, 600] width 27 height 17
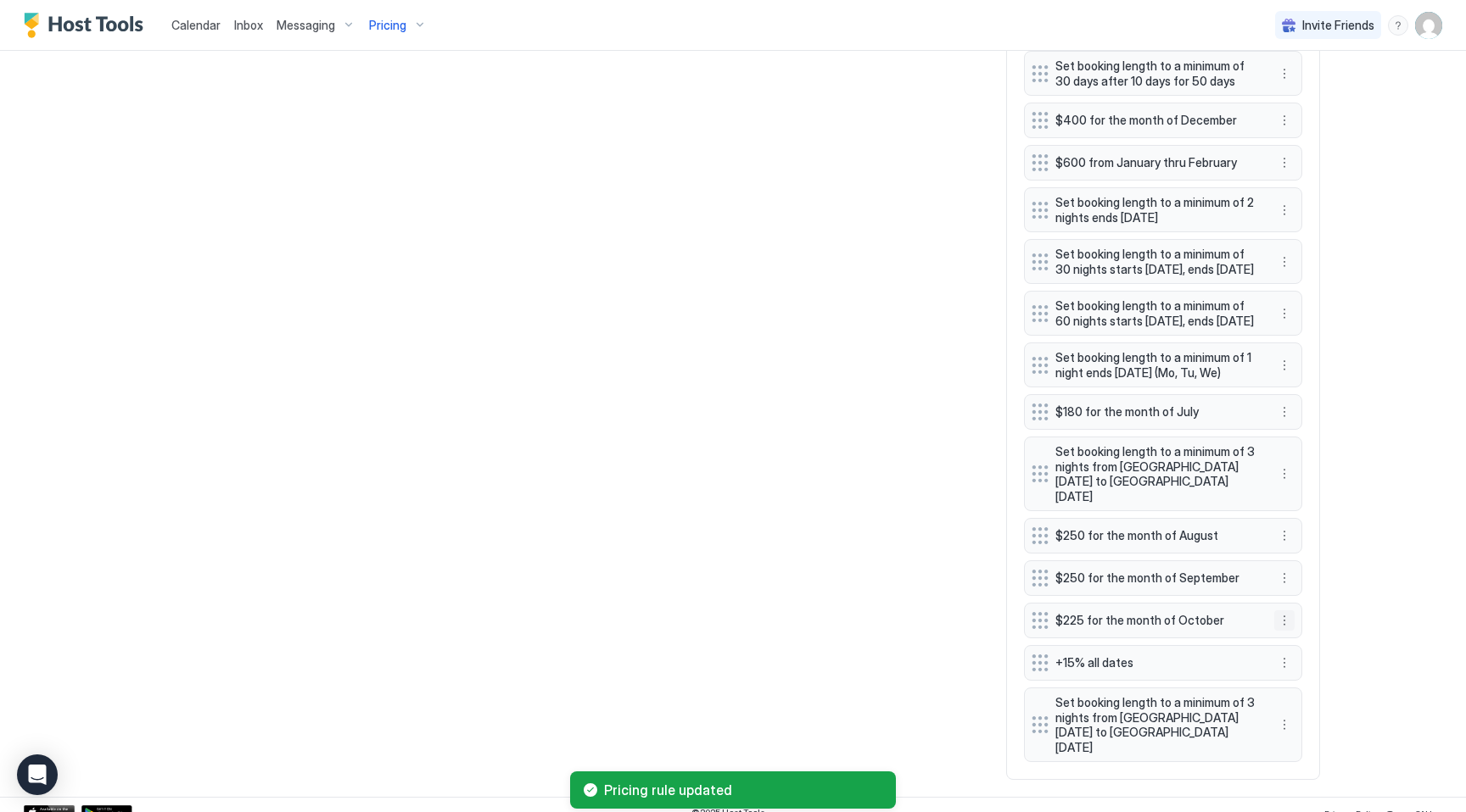
click at [1289, 616] on button "More options" at bounding box center [1284, 620] width 20 height 20
click at [1317, 645] on span "Edit" at bounding box center [1309, 644] width 18 height 13
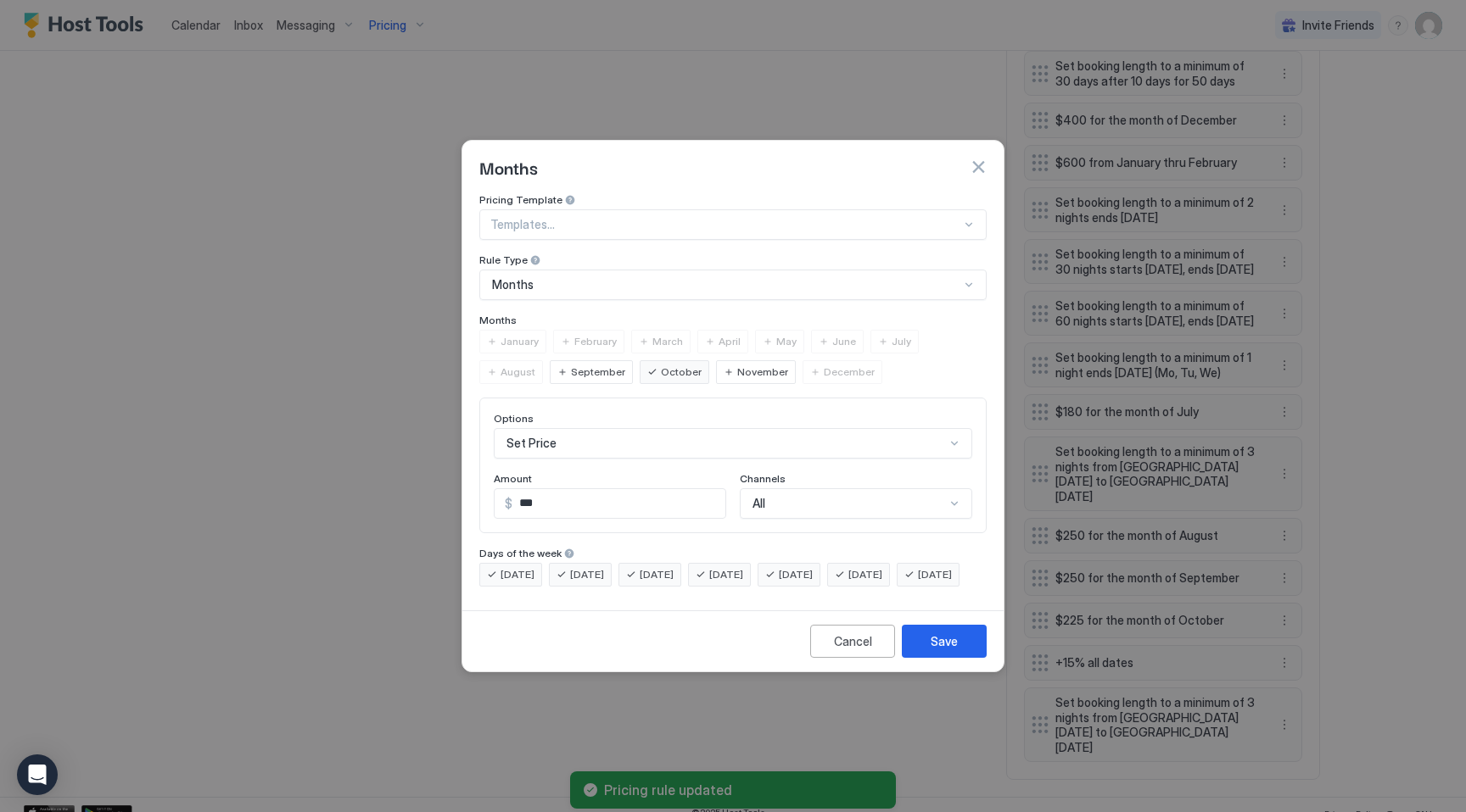
click at [549, 500] on input "***" at bounding box center [619, 503] width 213 height 29
type input "***"
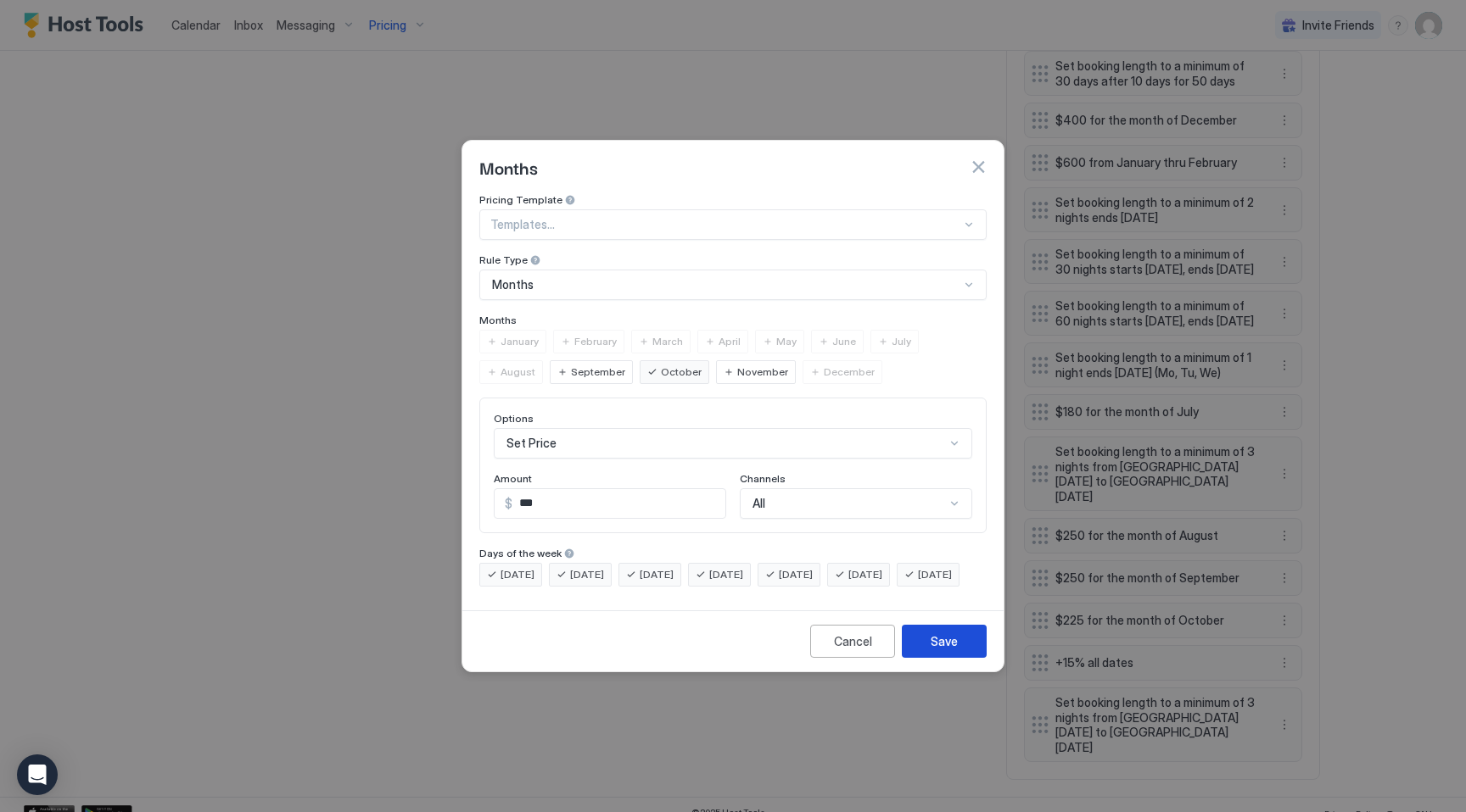
click at [939, 645] on button "Save" at bounding box center [944, 642] width 85 height 33
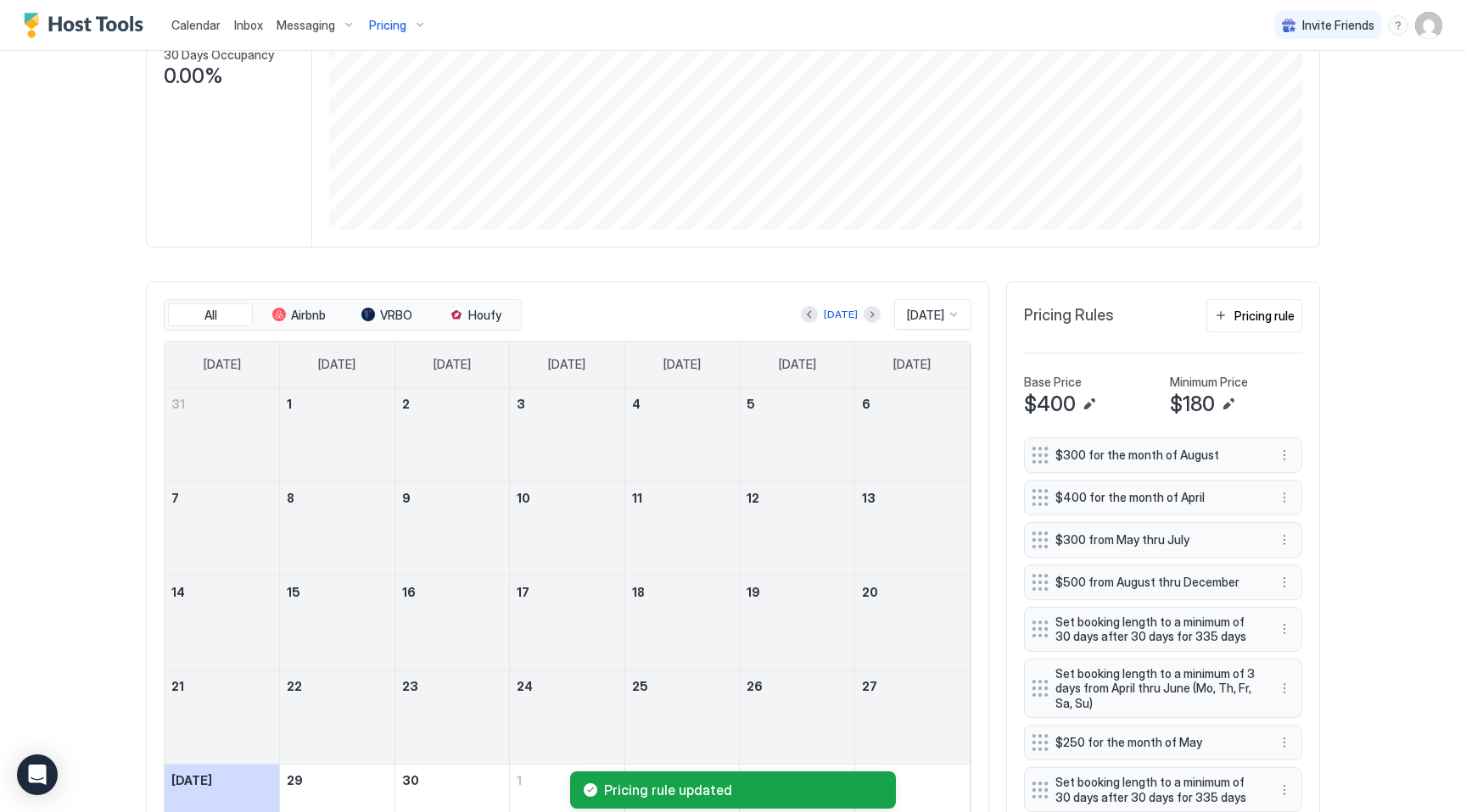
scroll to position [468, 0]
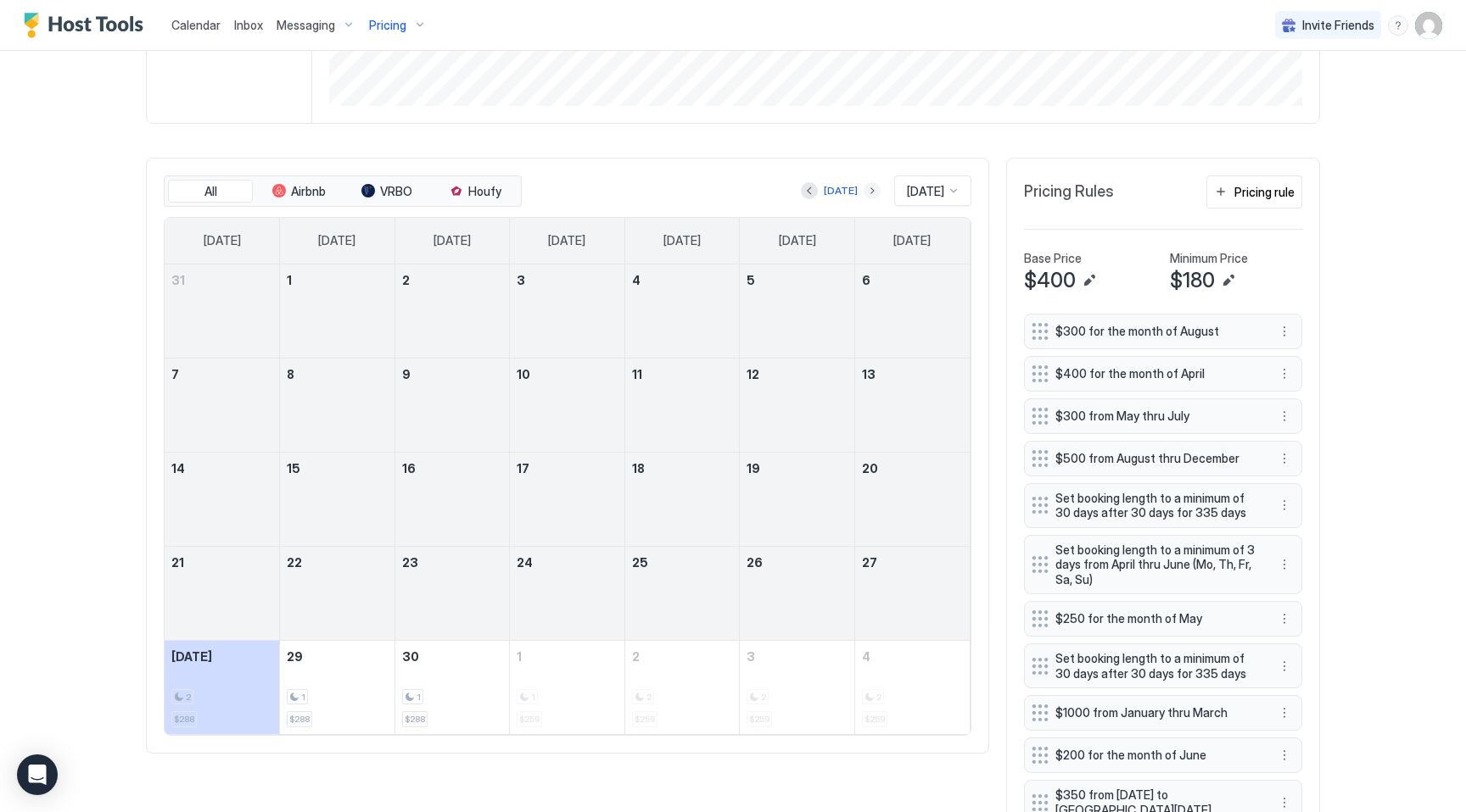
click at [864, 191] on button "Next month" at bounding box center [872, 191] width 17 height 17
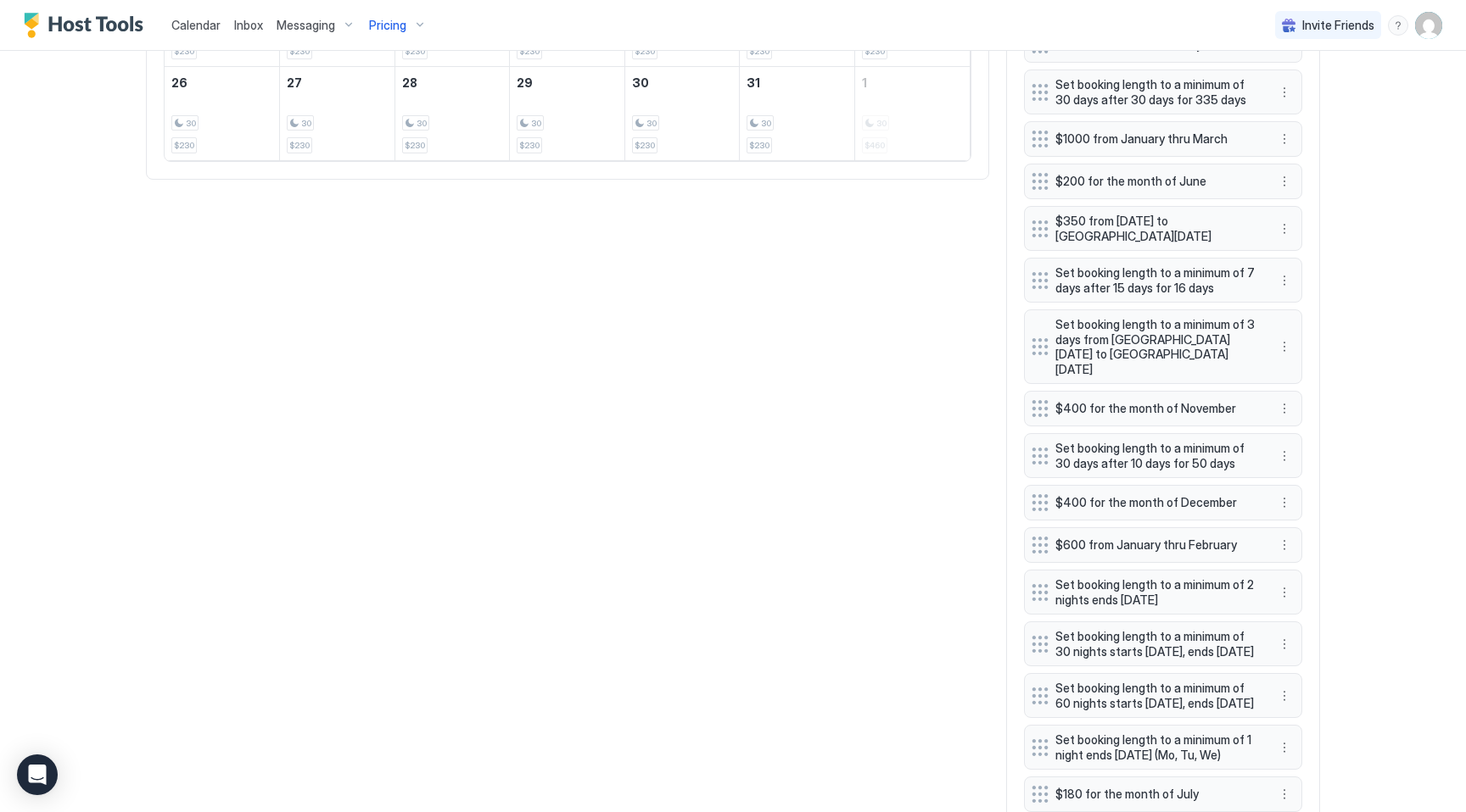
scroll to position [1426, 0]
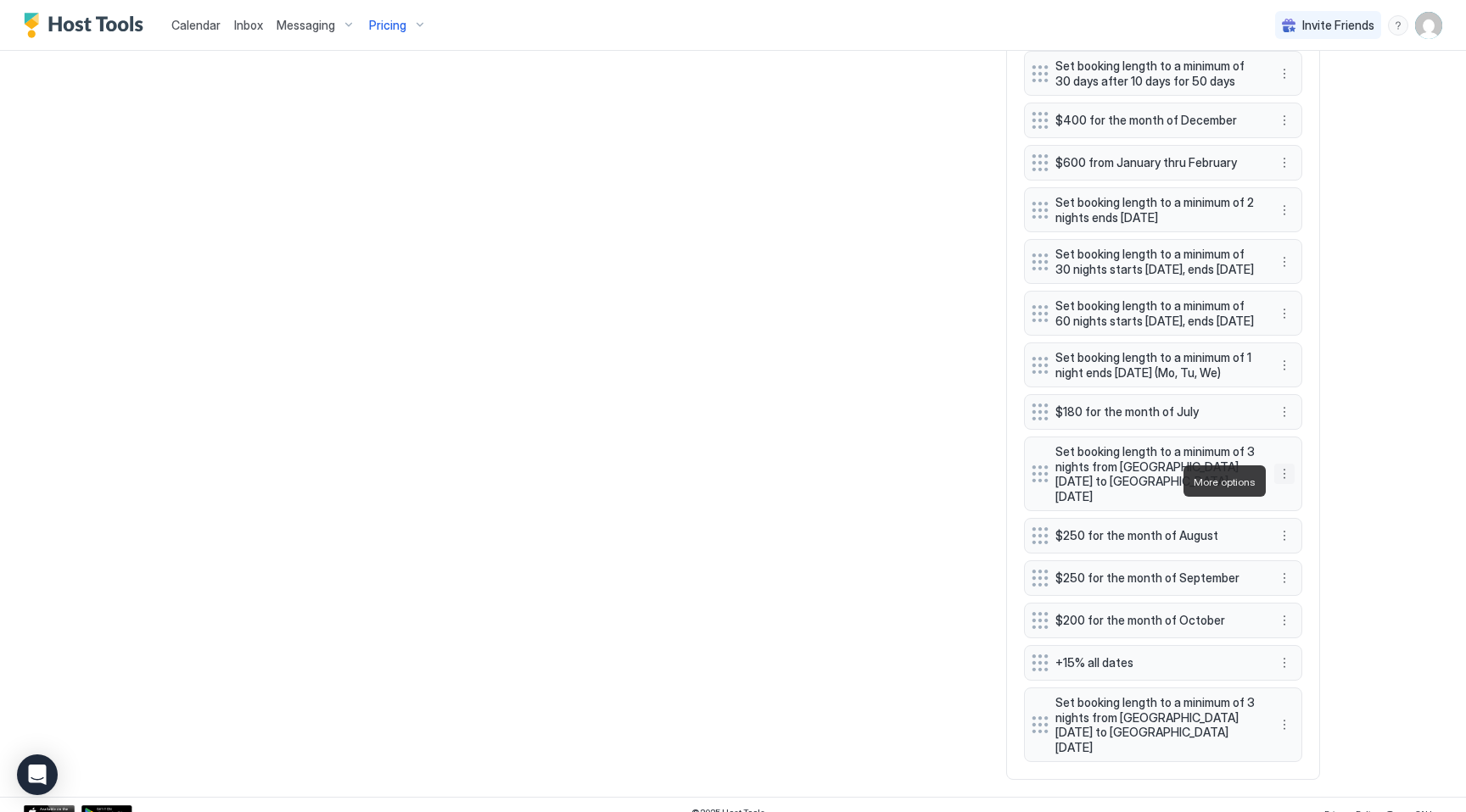
click at [1284, 482] on button "More options" at bounding box center [1284, 473] width 20 height 20
click at [1303, 555] on span "Delete" at bounding box center [1316, 558] width 31 height 13
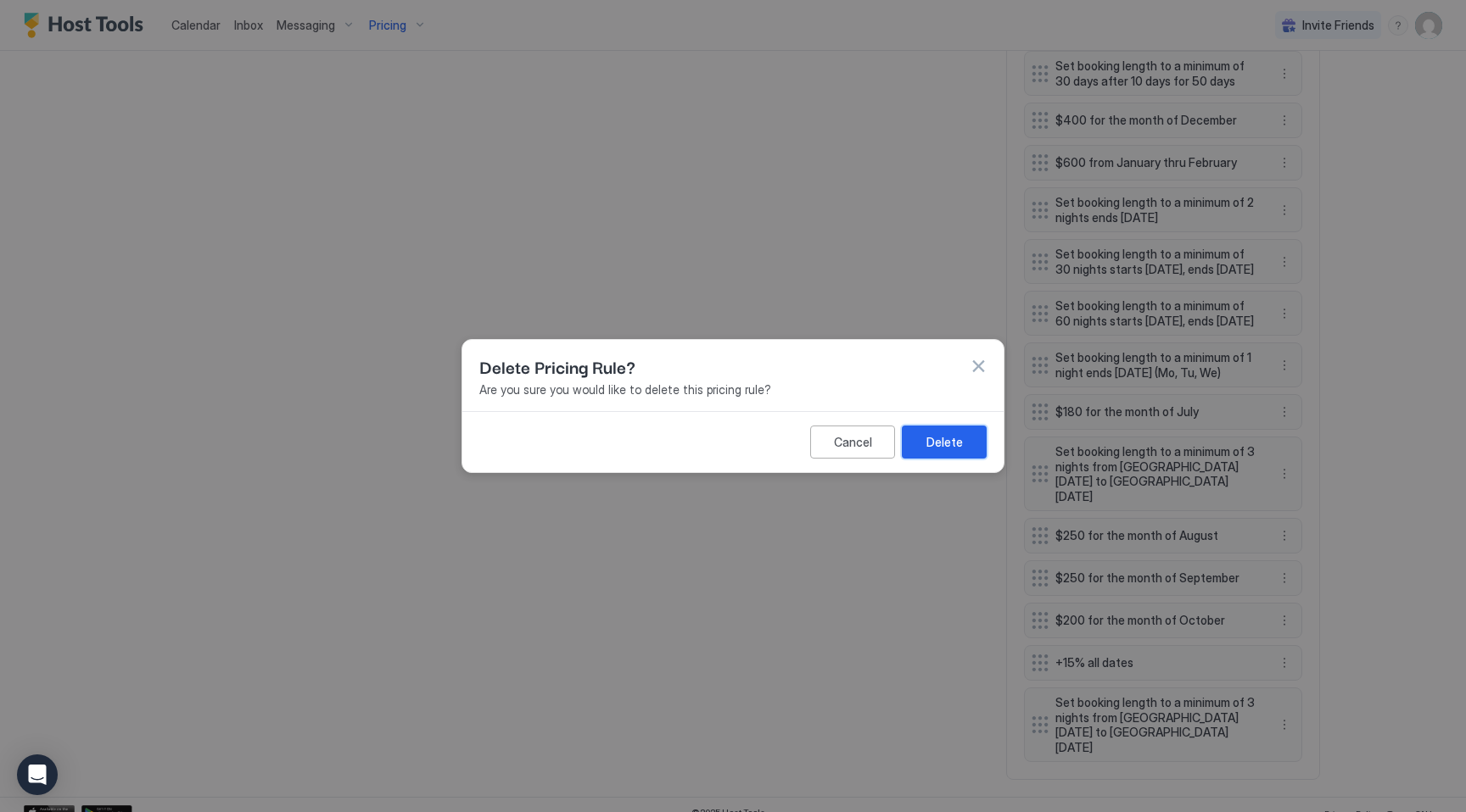
click at [932, 427] on button "Delete" at bounding box center [944, 442] width 85 height 33
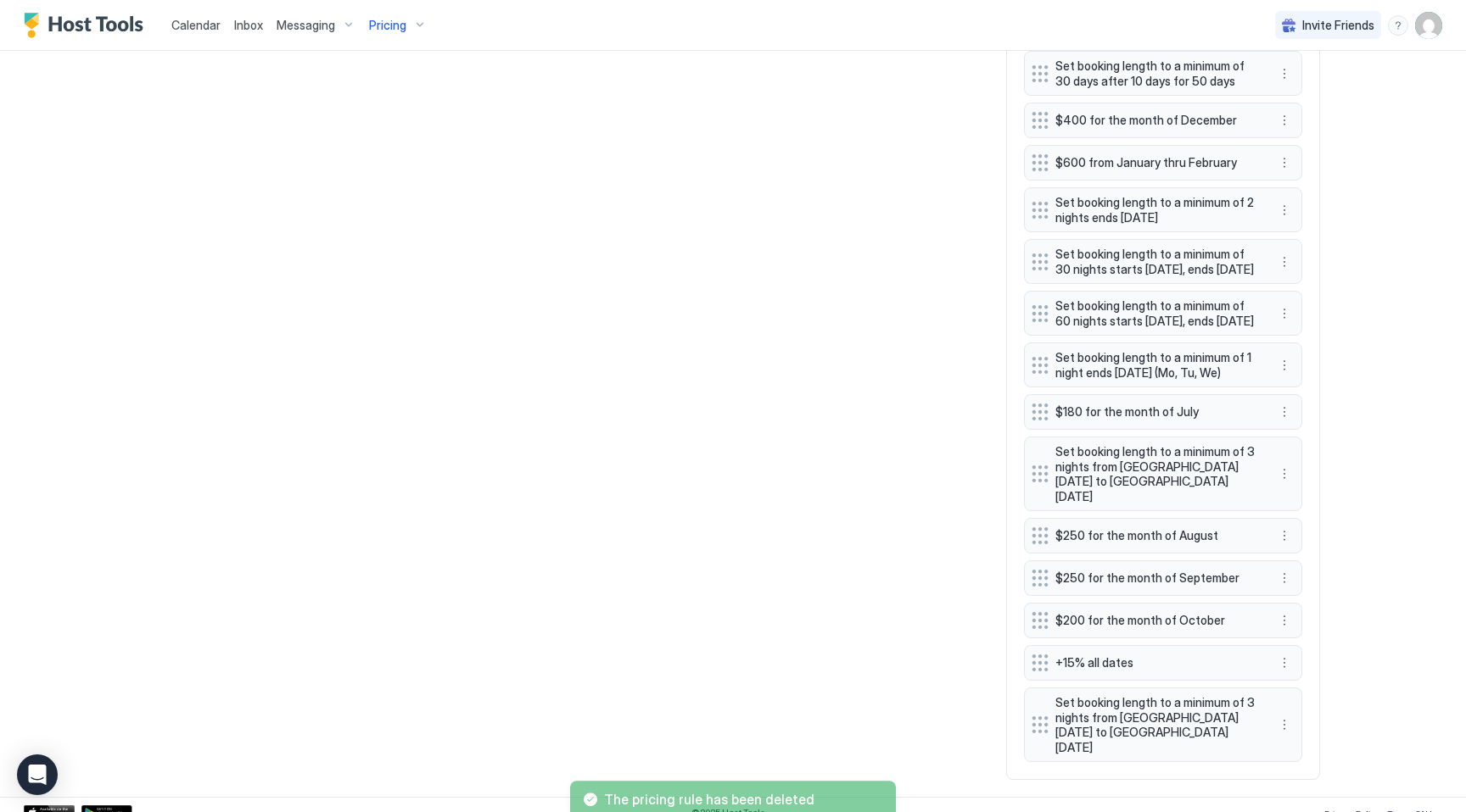
scroll to position [1359, 0]
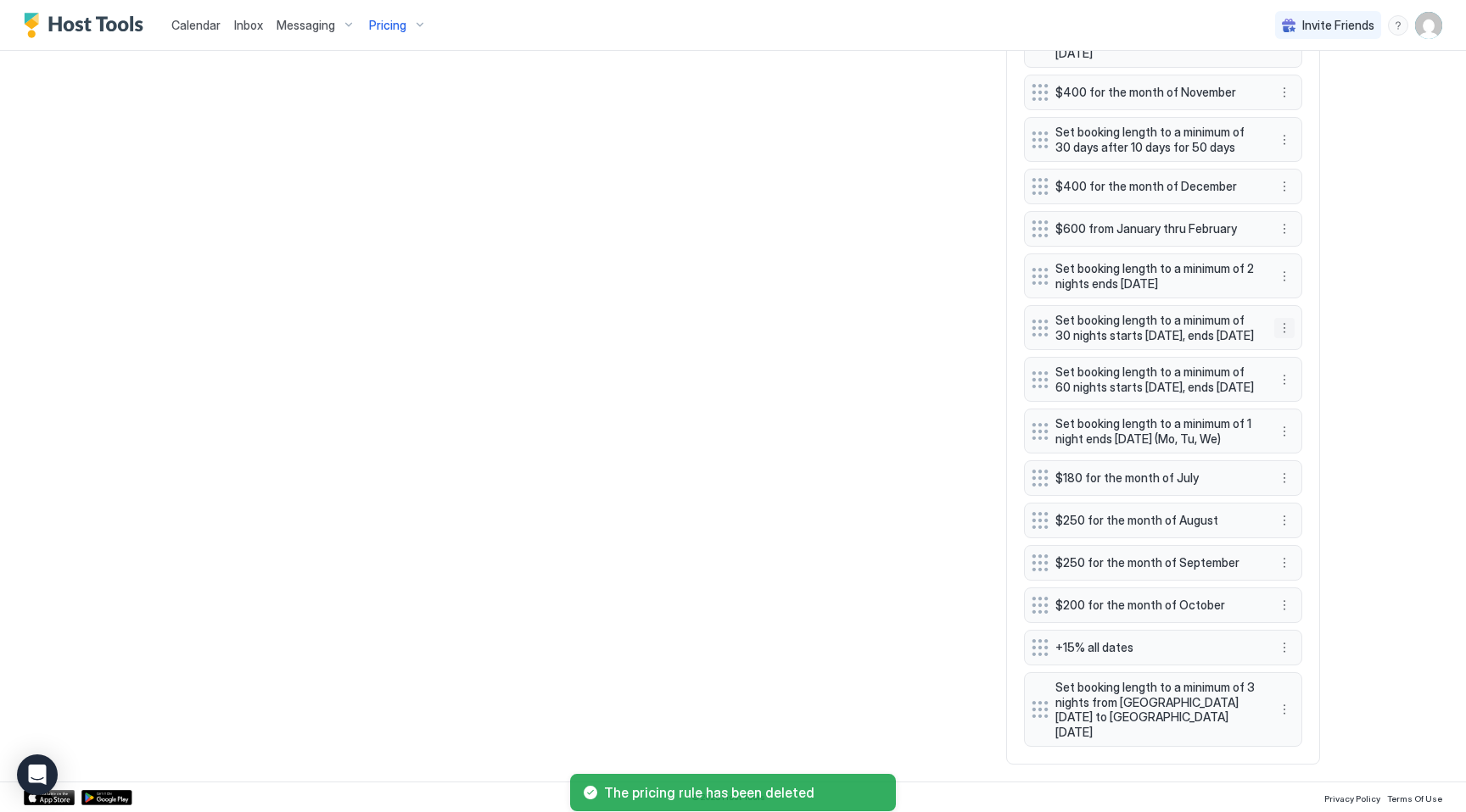
click at [1282, 324] on button "More options" at bounding box center [1284, 327] width 20 height 20
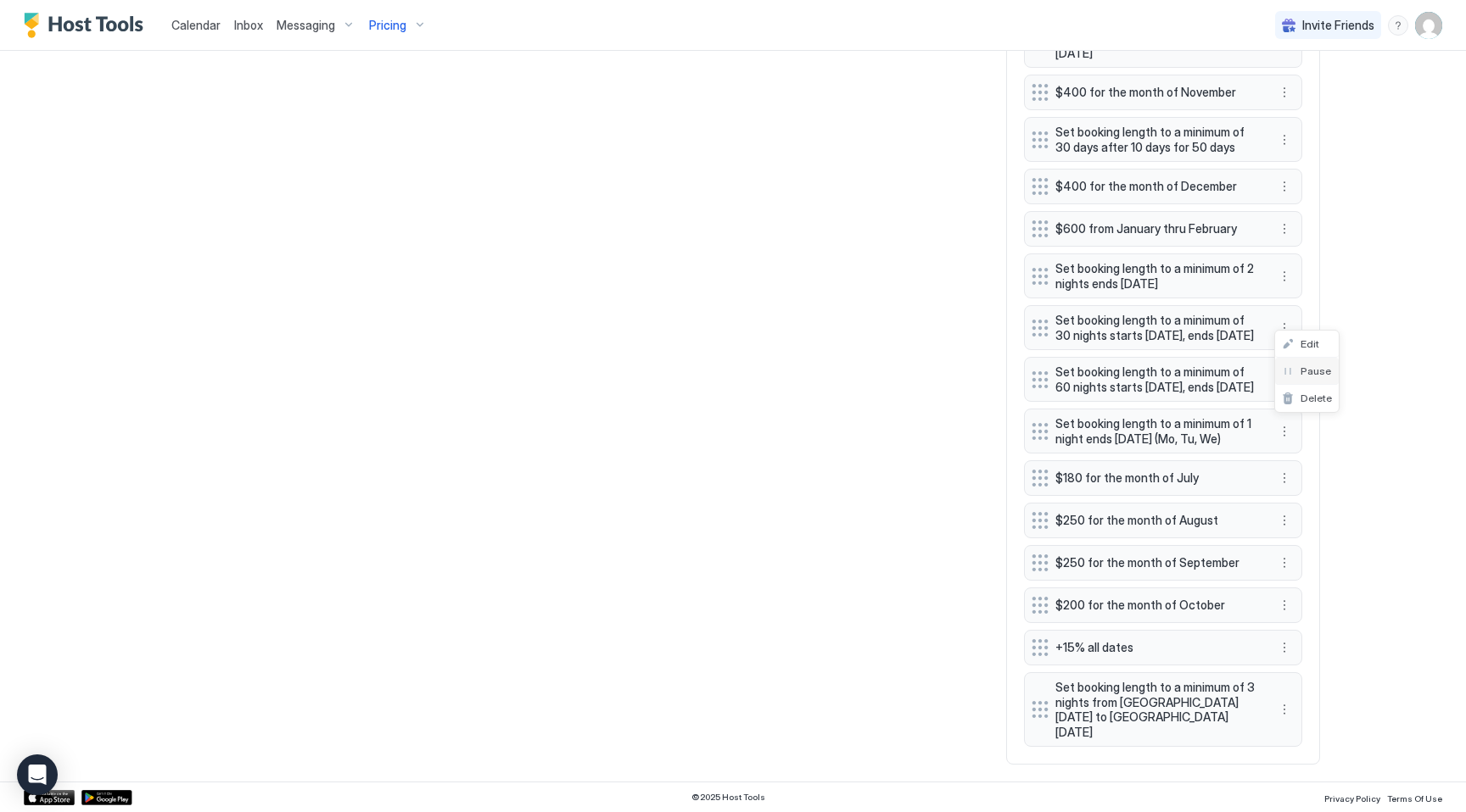
click at [1303, 375] on span "Pause" at bounding box center [1316, 371] width 31 height 13
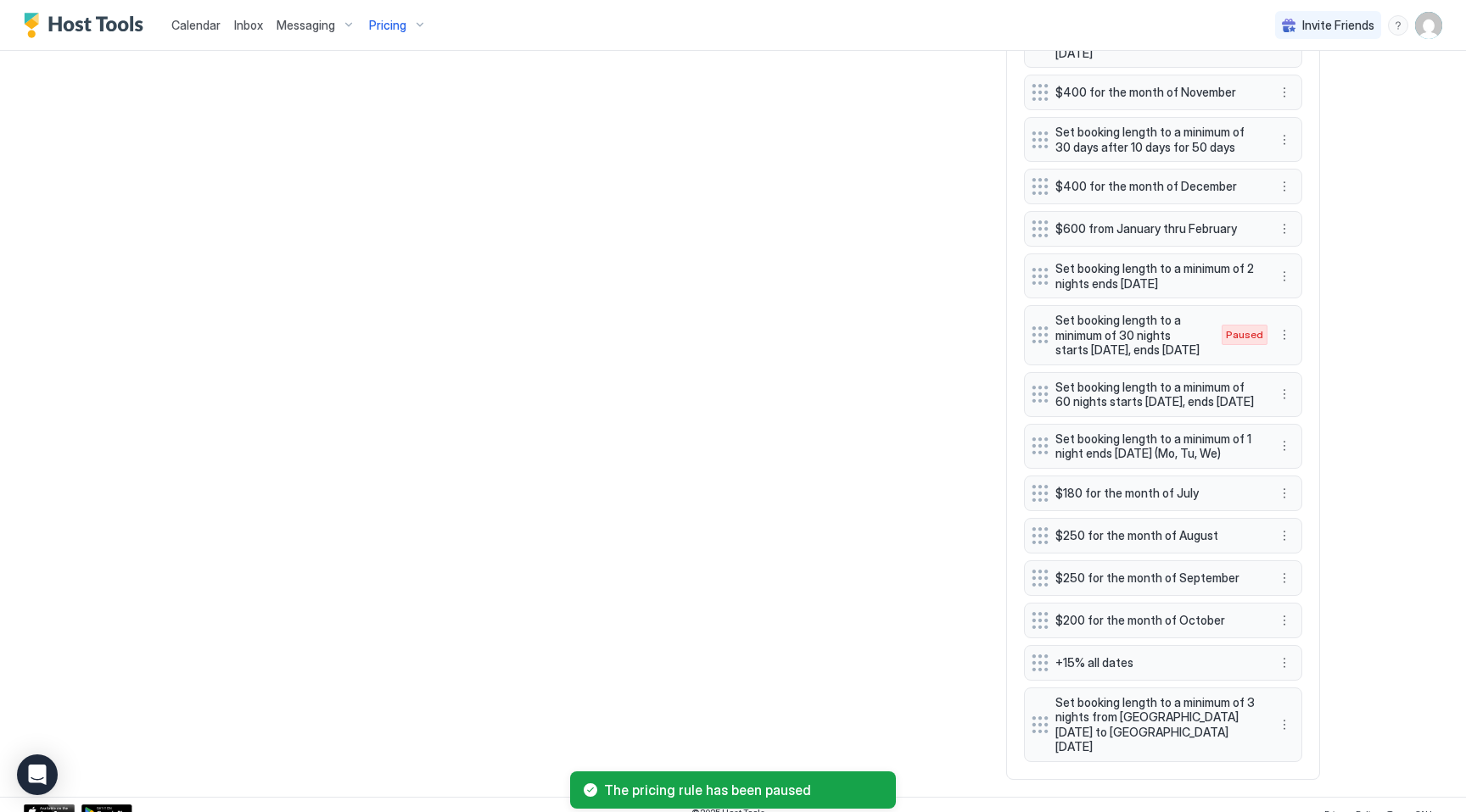
scroll to position [1346, 0]
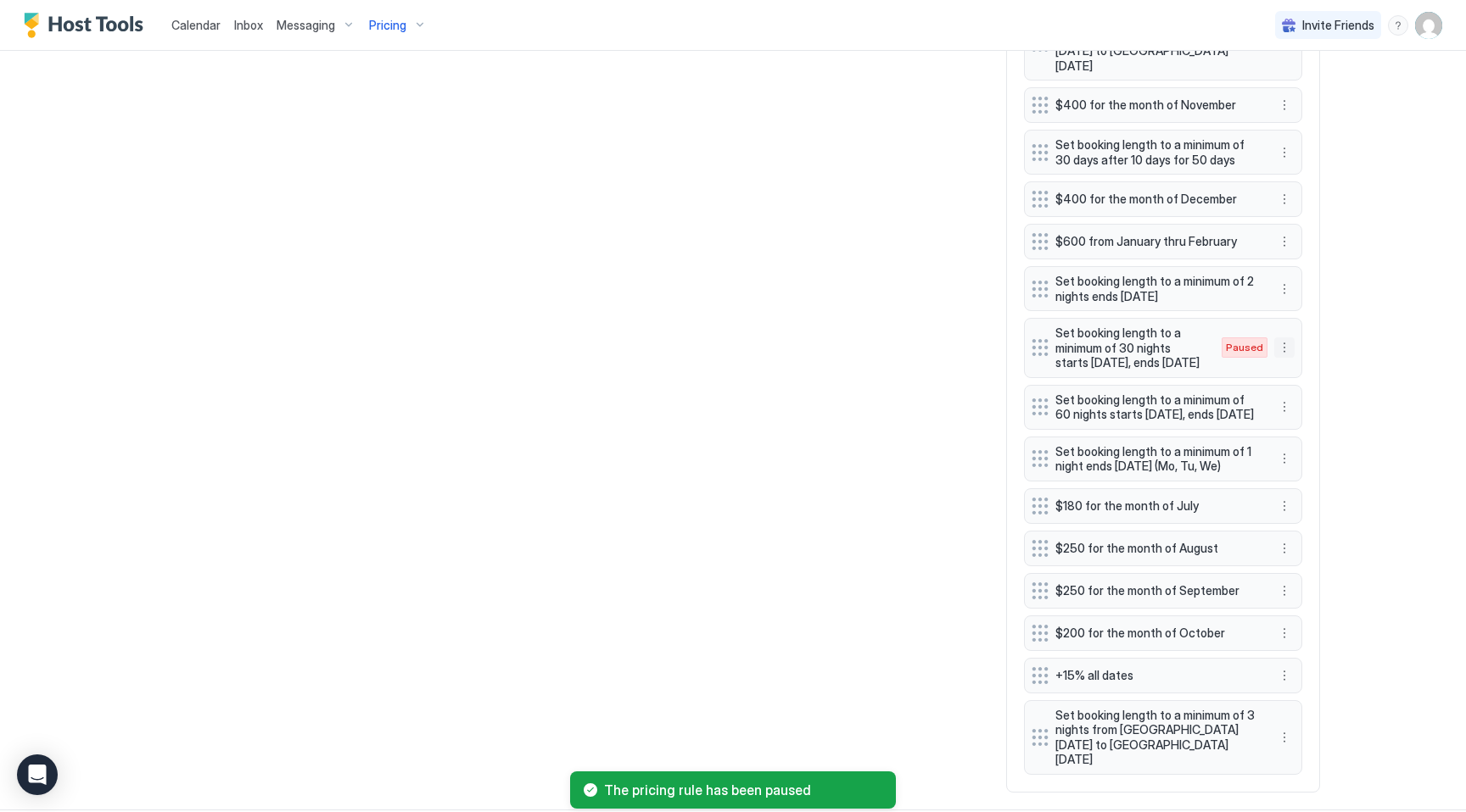
click at [1292, 338] on button "More options" at bounding box center [1284, 347] width 20 height 20
click at [1304, 355] on span "Edit" at bounding box center [1309, 356] width 18 height 13
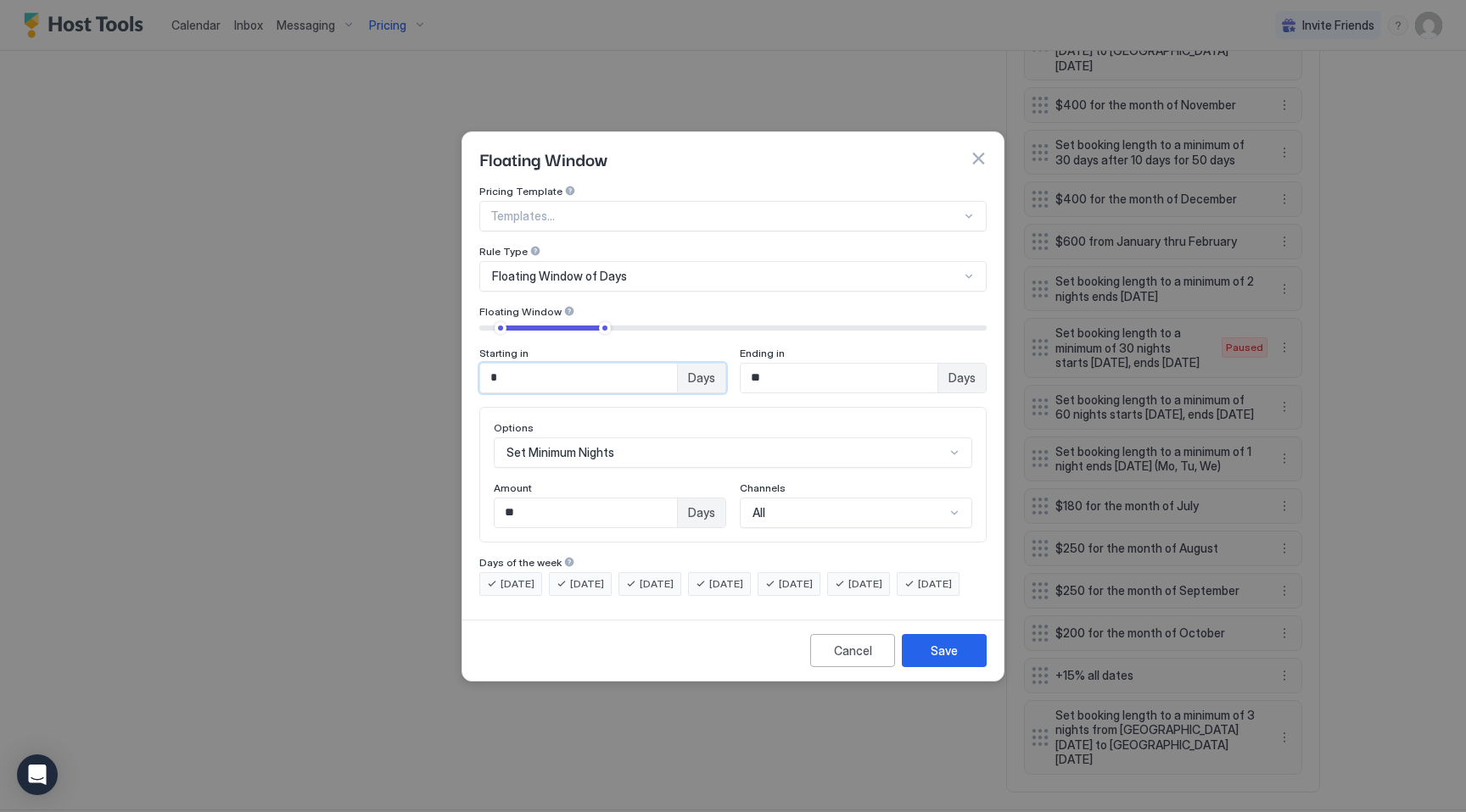
click at [573, 364] on input "*" at bounding box center [578, 378] width 197 height 29
type input "**"
click at [966, 665] on button "Save" at bounding box center [944, 650] width 85 height 33
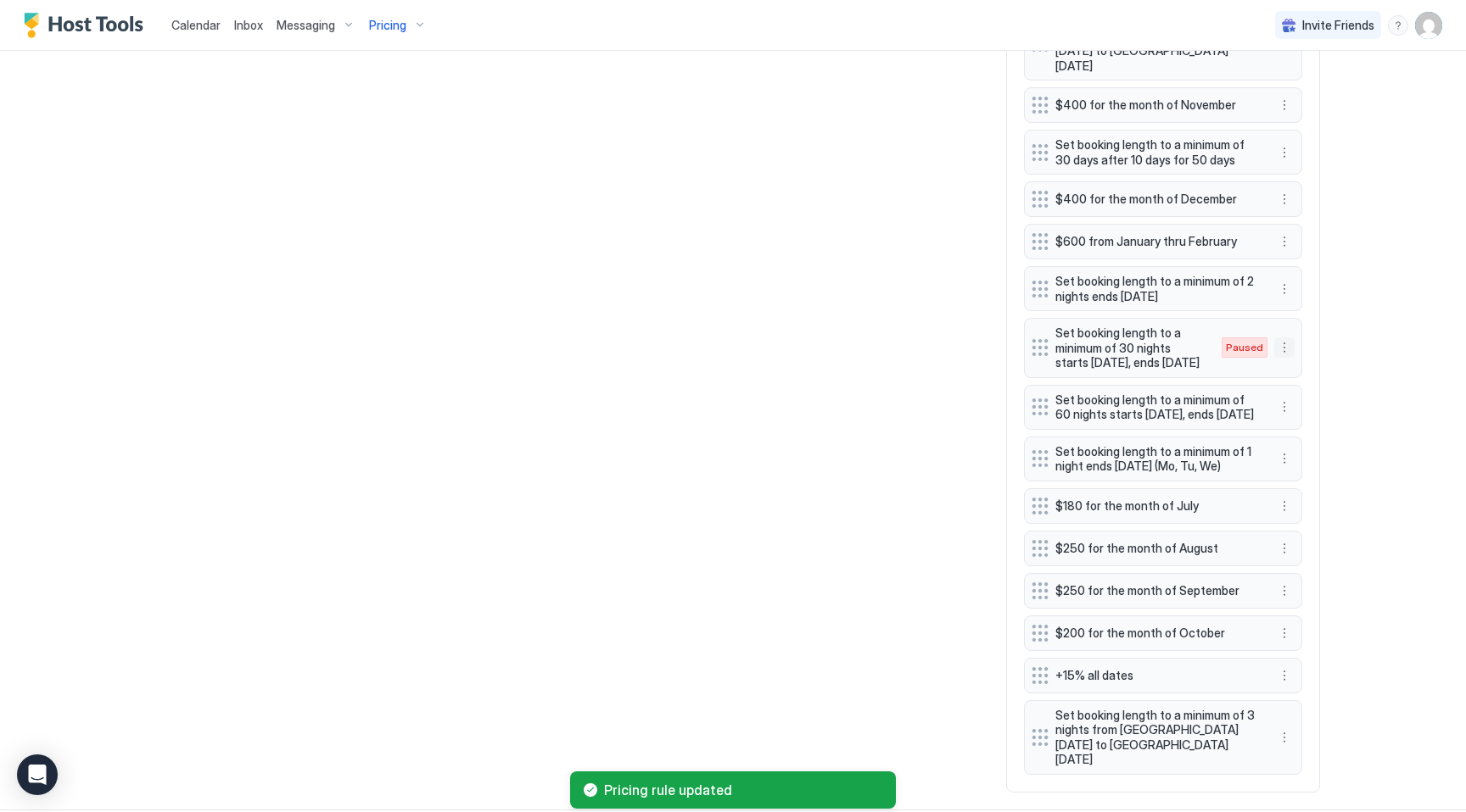
click at [1284, 338] on button "More options" at bounding box center [1284, 347] width 20 height 20
click at [1310, 384] on span "Enable" at bounding box center [1317, 383] width 33 height 13
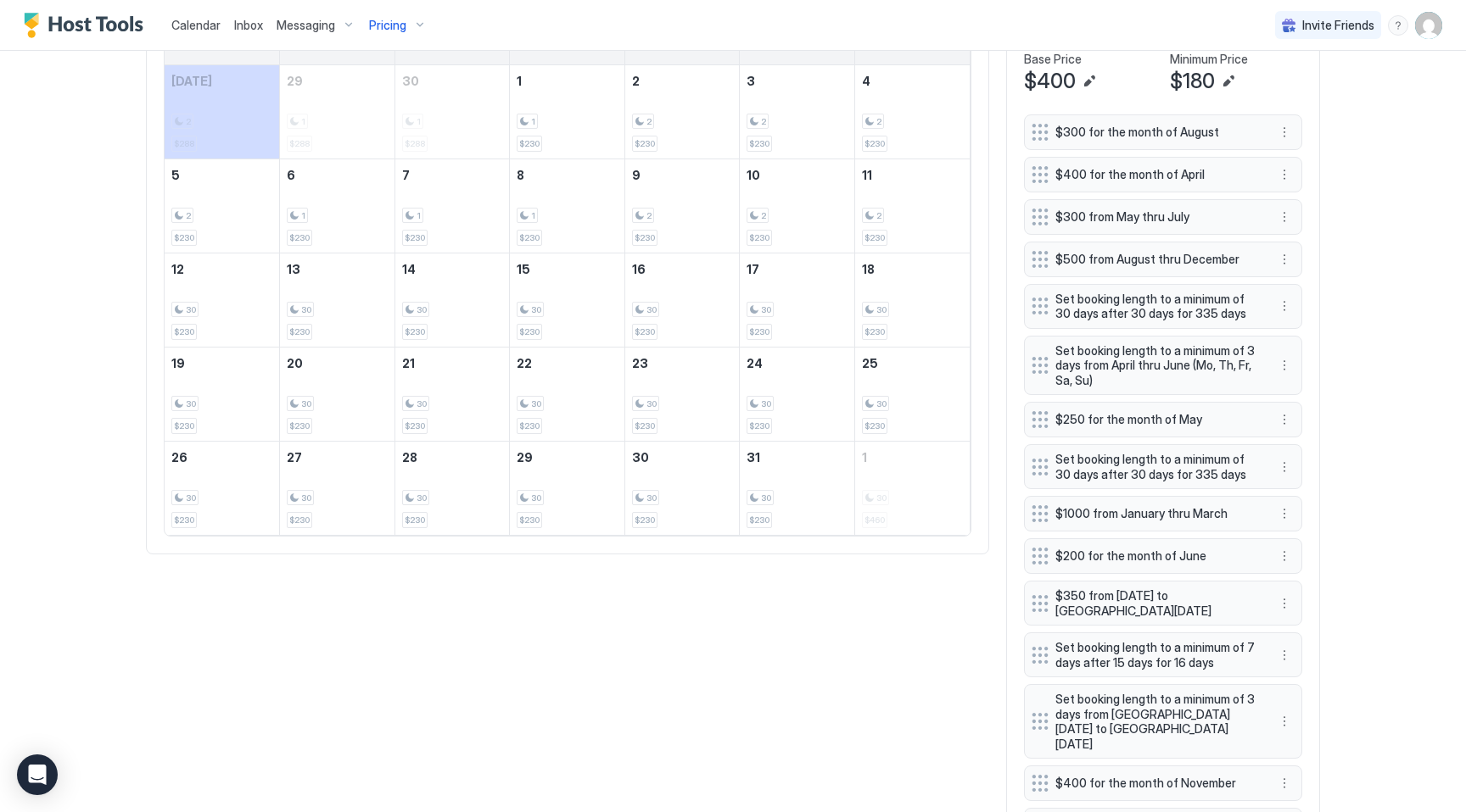
scroll to position [264, 0]
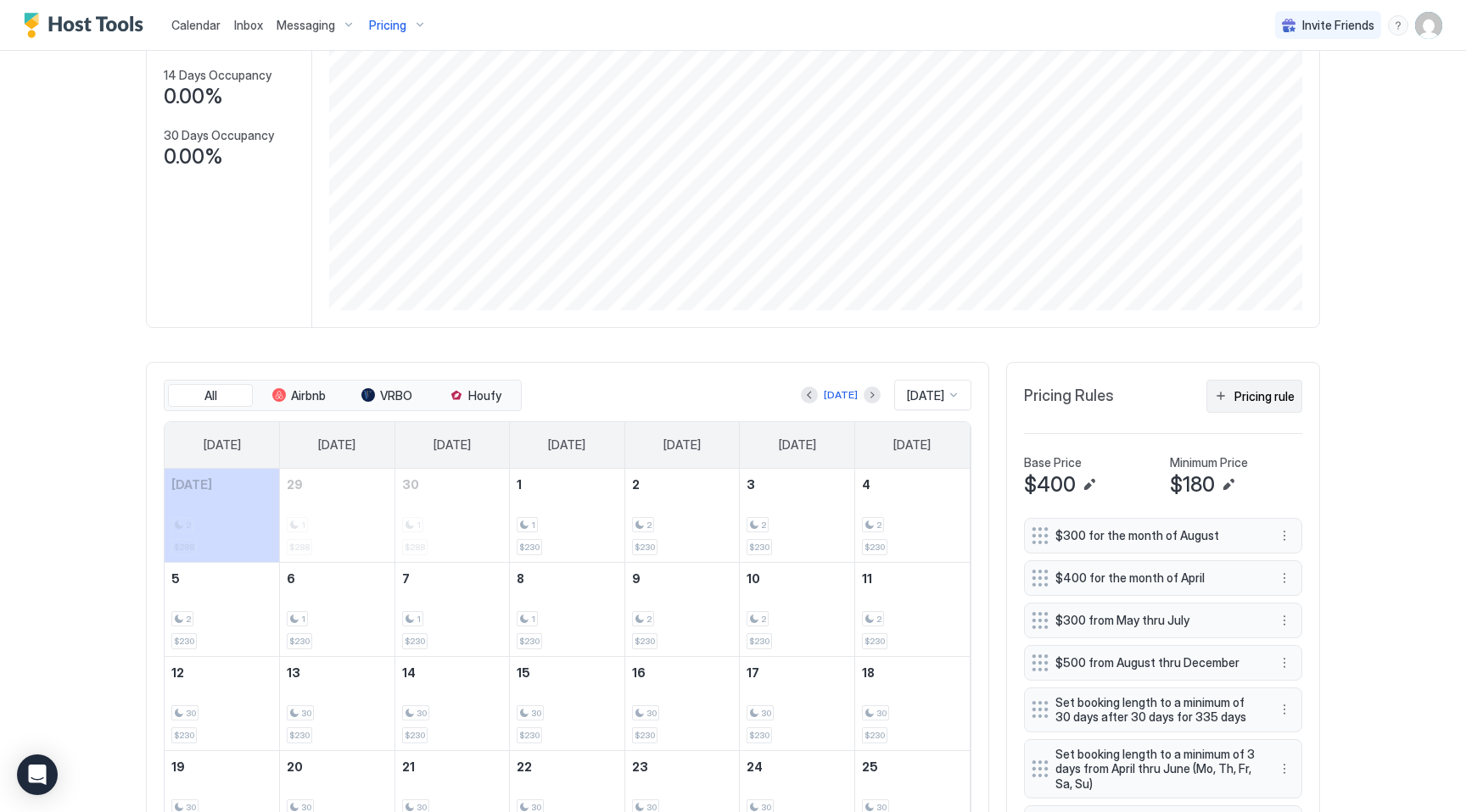
click at [1254, 396] on div "Pricing rule" at bounding box center [1265, 396] width 60 height 17
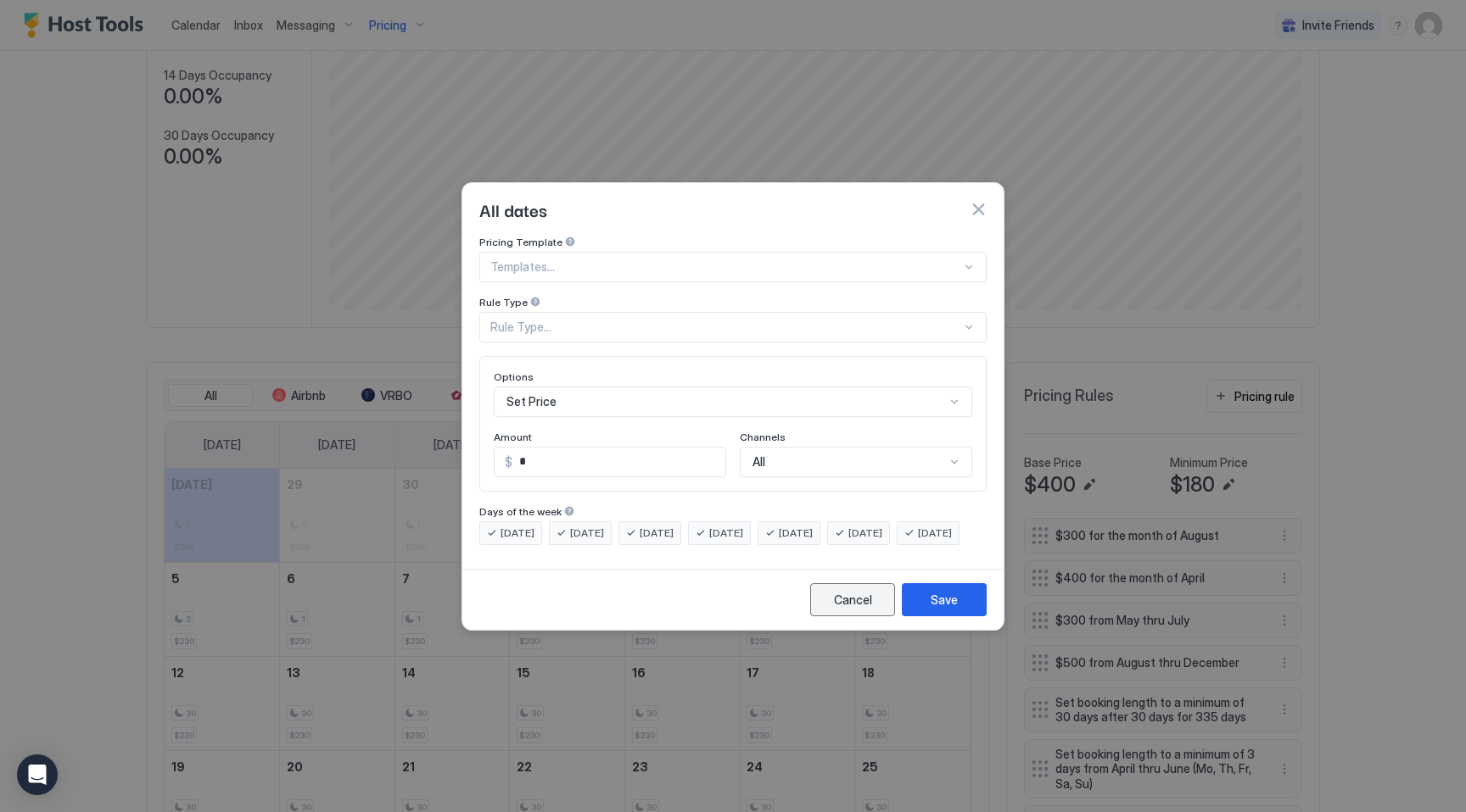
click at [861, 609] on div "Cancel" at bounding box center [852, 600] width 38 height 17
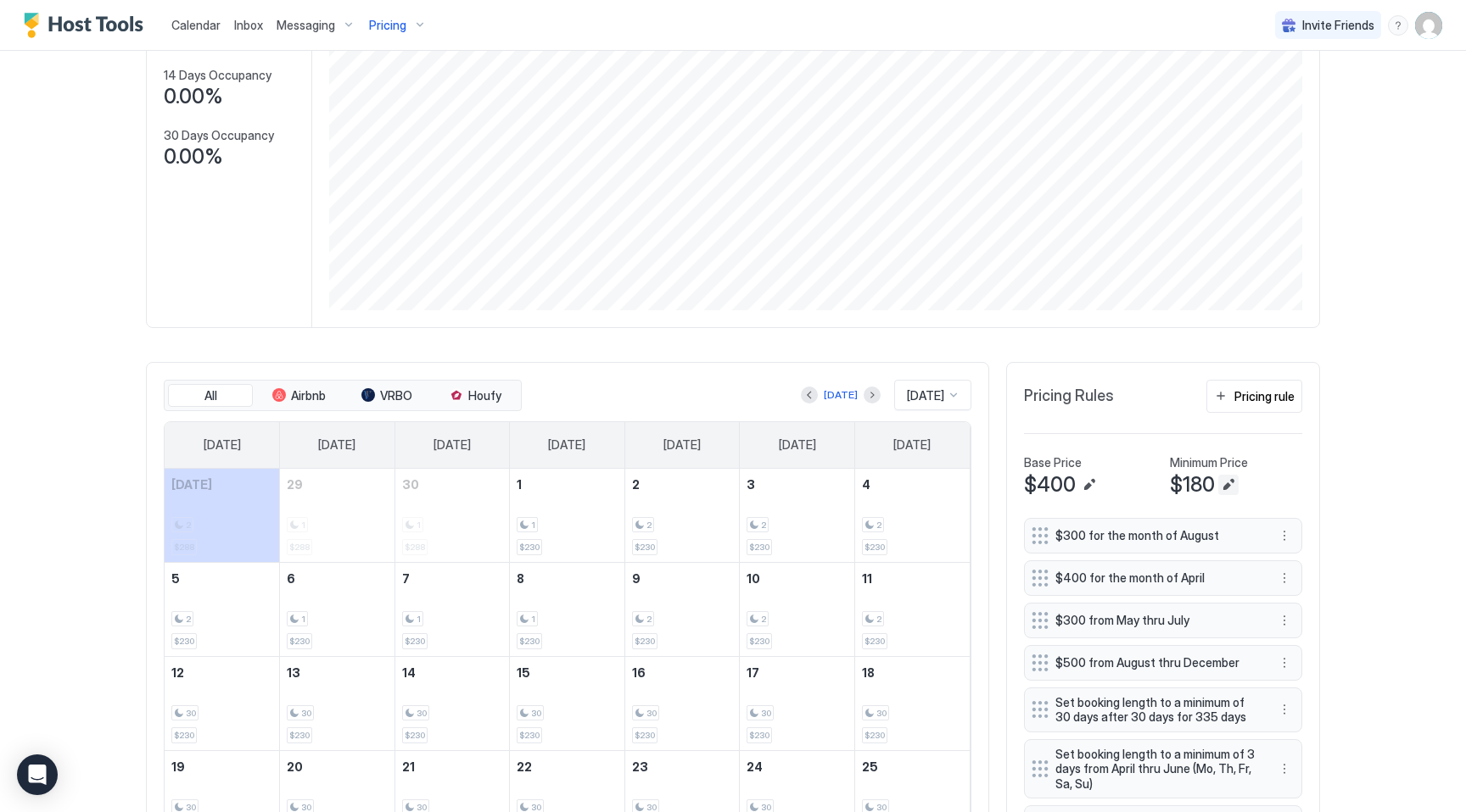
click at [1226, 491] on button "Edit" at bounding box center [1228, 485] width 20 height 20
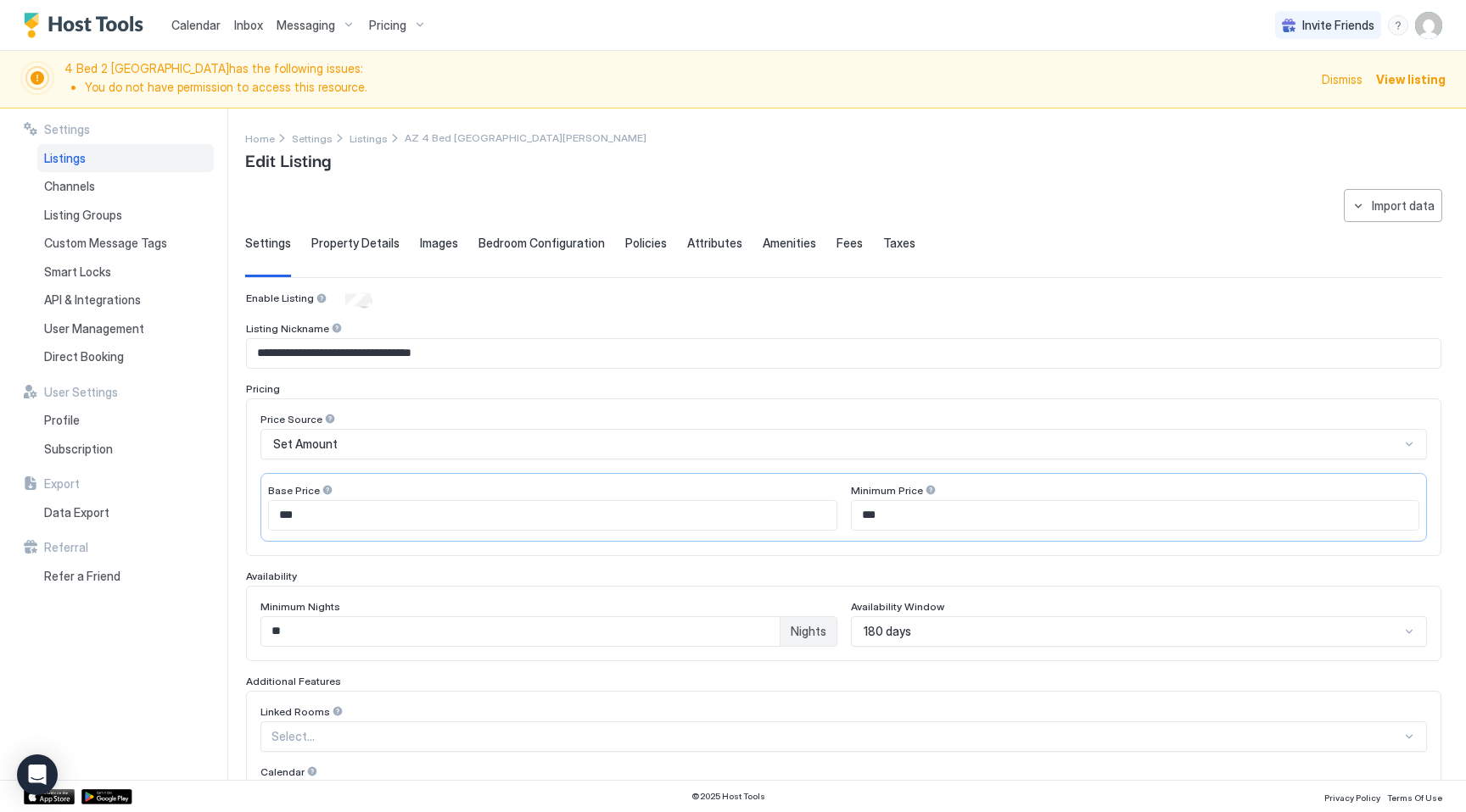
scroll to position [225, 0]
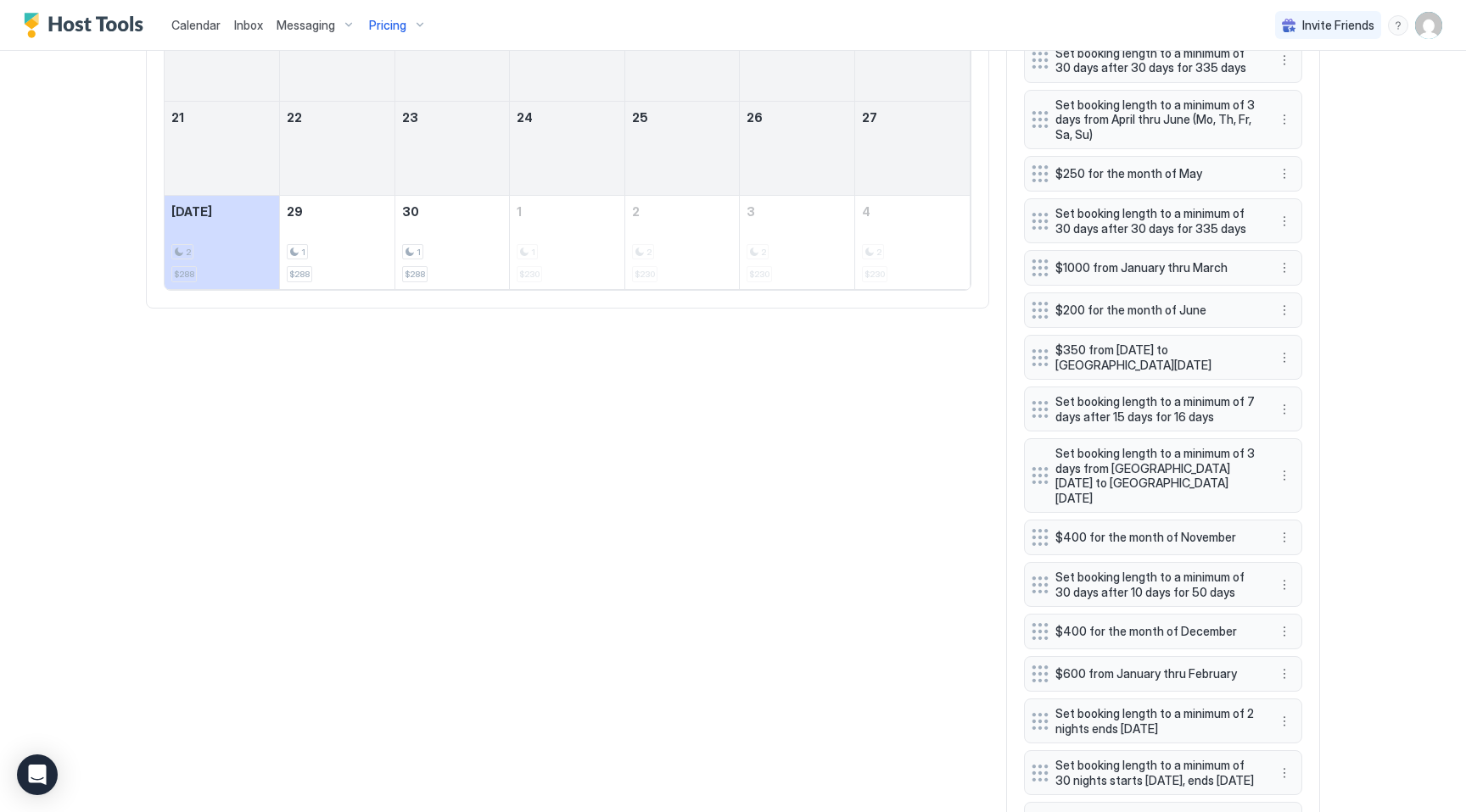
scroll to position [1359, 0]
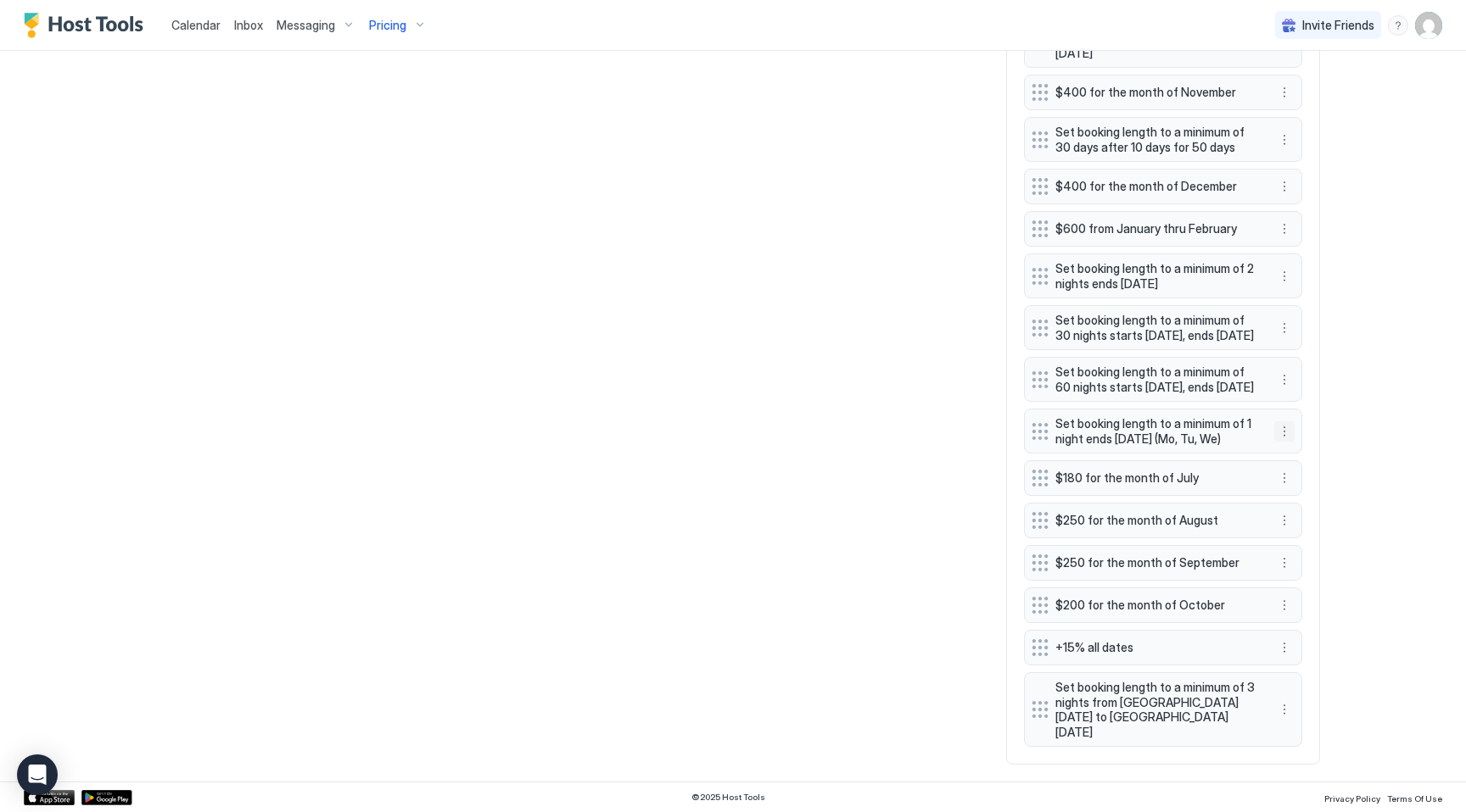
click at [1282, 441] on button "More options" at bounding box center [1284, 431] width 20 height 20
click at [1302, 496] on span "Pause" at bounding box center [1316, 496] width 31 height 13
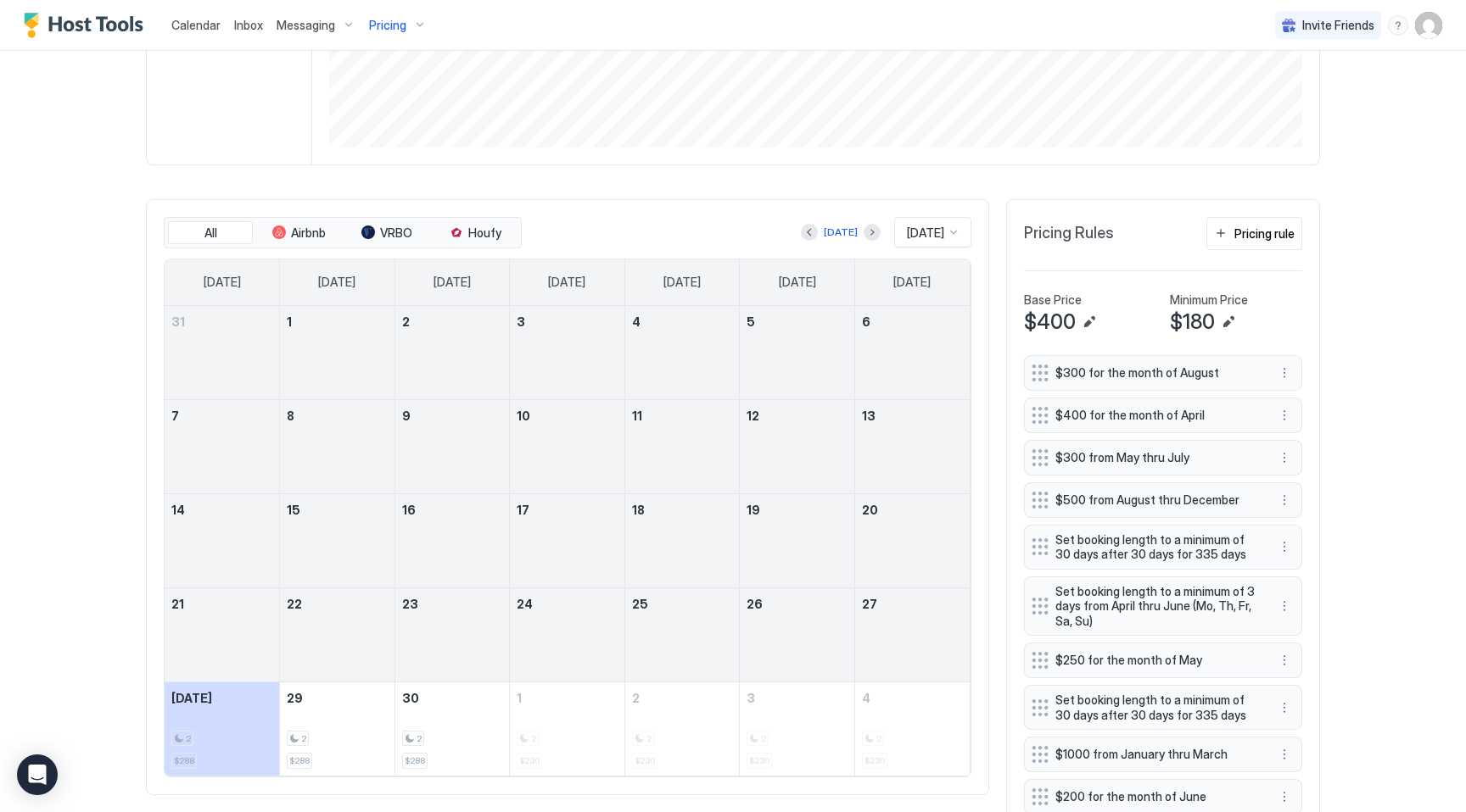
scroll to position [310, 0]
